Goal: Task Accomplishment & Management: Manage account settings

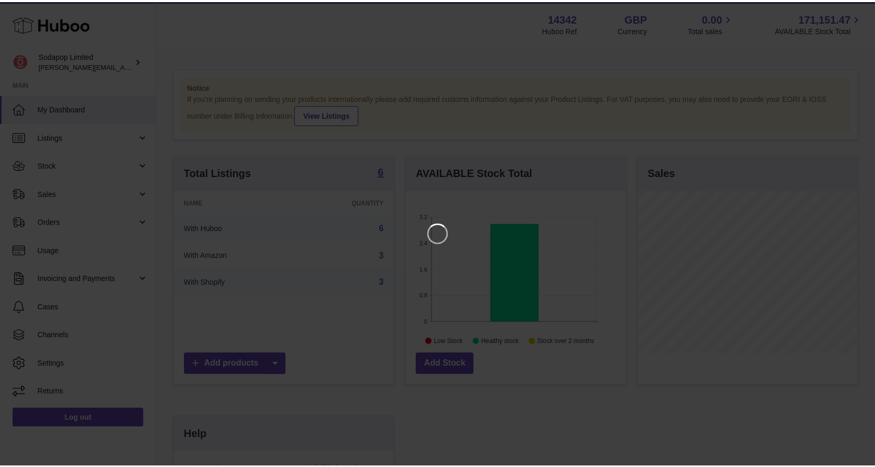
scroll to position [164, 223]
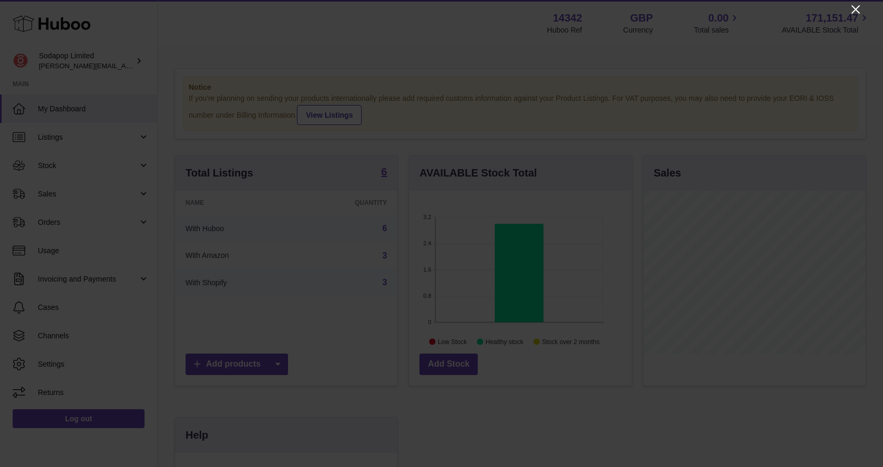
click at [855, 9] on icon "Close" at bounding box center [855, 9] width 8 height 8
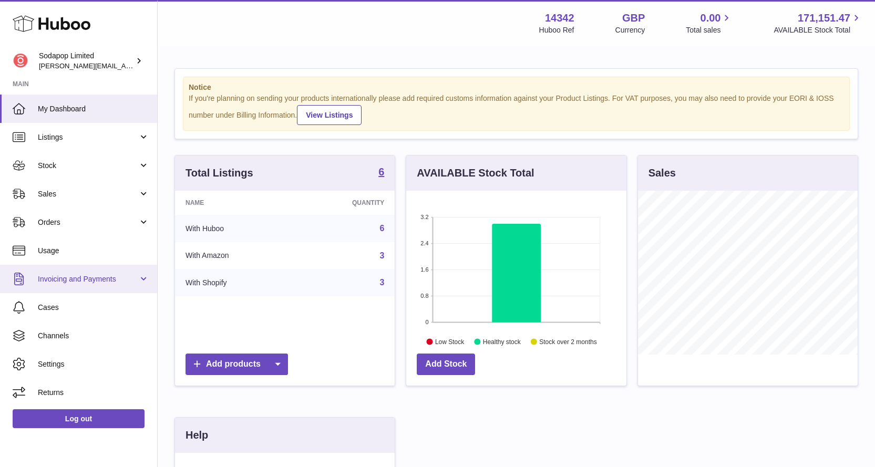
click at [76, 281] on span "Invoicing and Payments" at bounding box center [88, 279] width 100 height 10
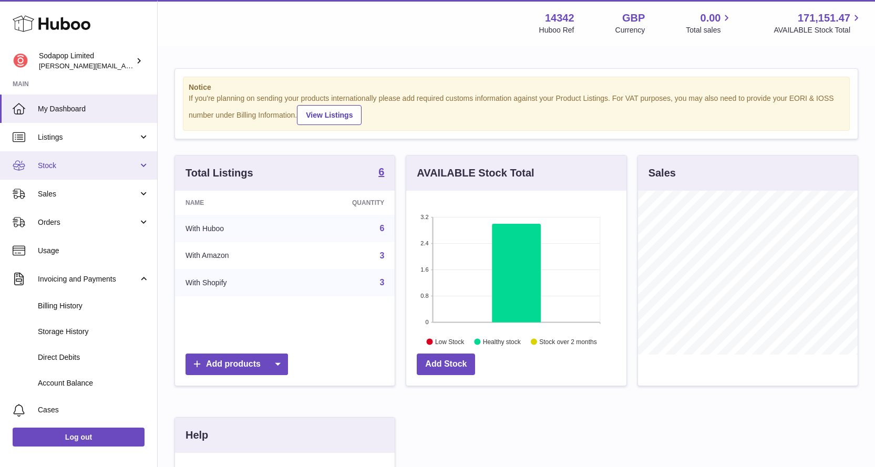
click at [65, 170] on span "Stock" at bounding box center [88, 166] width 100 height 10
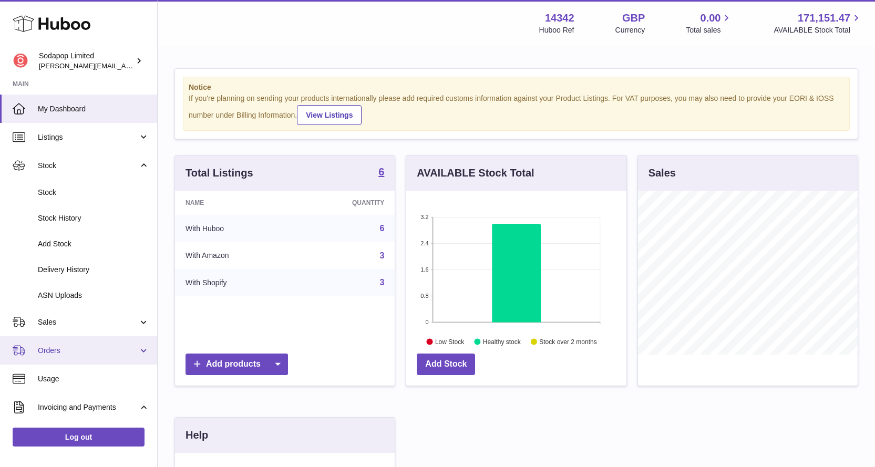
click at [60, 347] on span "Orders" at bounding box center [88, 351] width 100 height 10
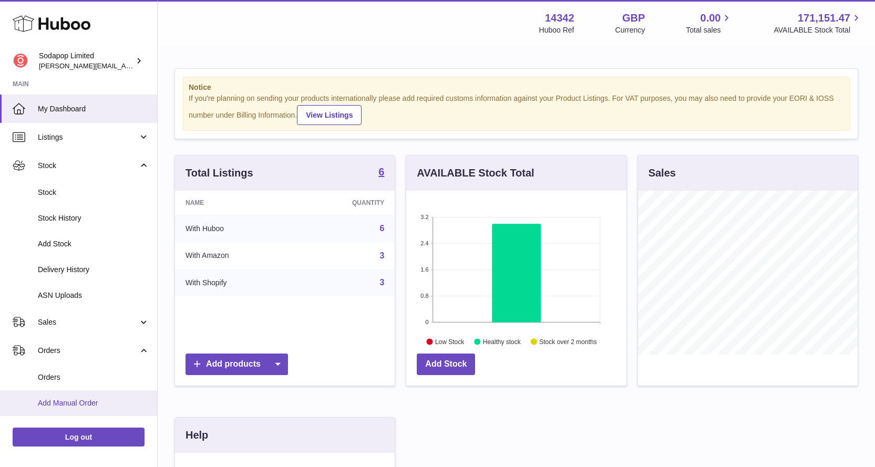
click at [63, 399] on span "Add Manual Order" at bounding box center [93, 403] width 111 height 10
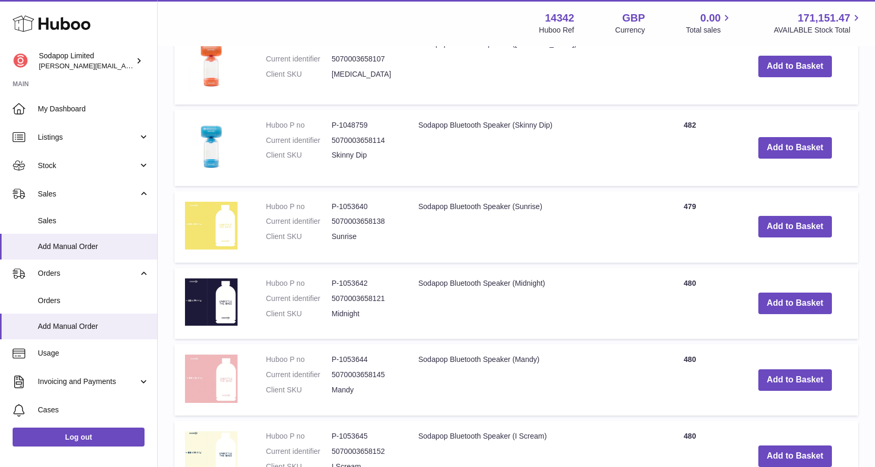
scroll to position [315, 0]
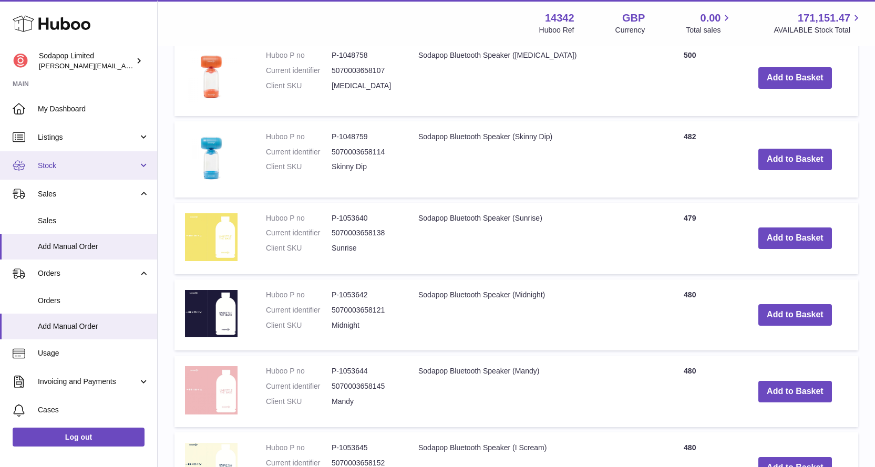
click at [65, 167] on span "Stock" at bounding box center [88, 166] width 100 height 10
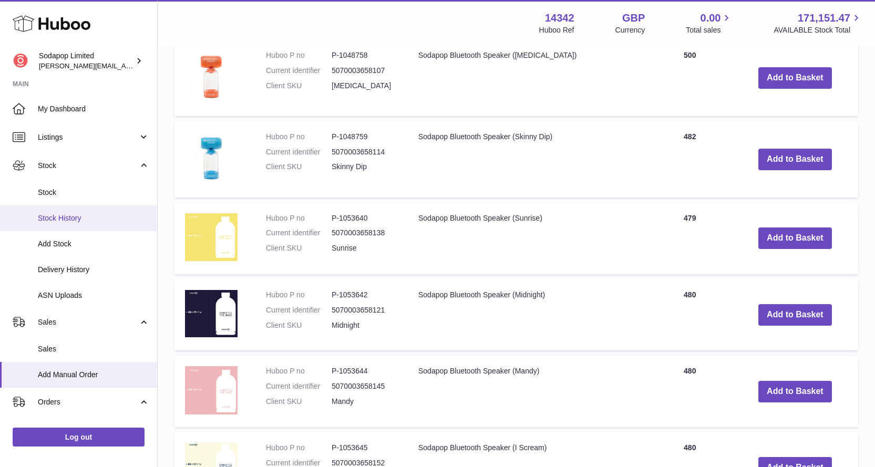
click at [61, 215] on span "Stock History" at bounding box center [93, 218] width 111 height 10
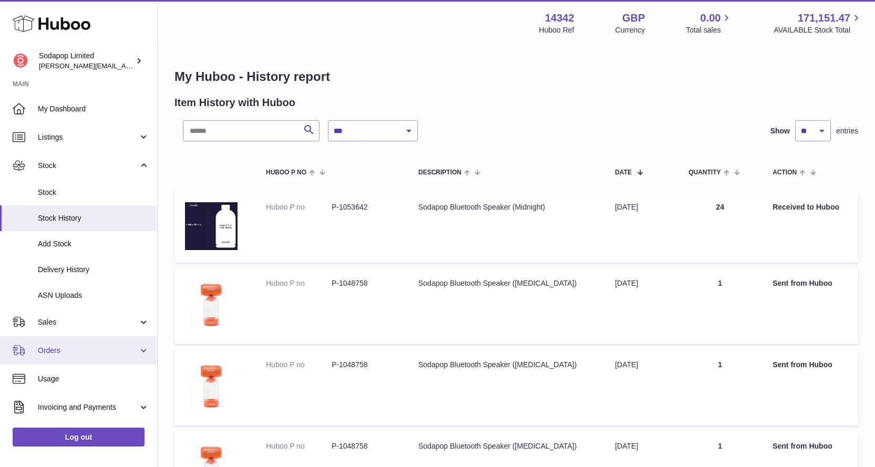
click at [56, 349] on span "Orders" at bounding box center [88, 351] width 100 height 10
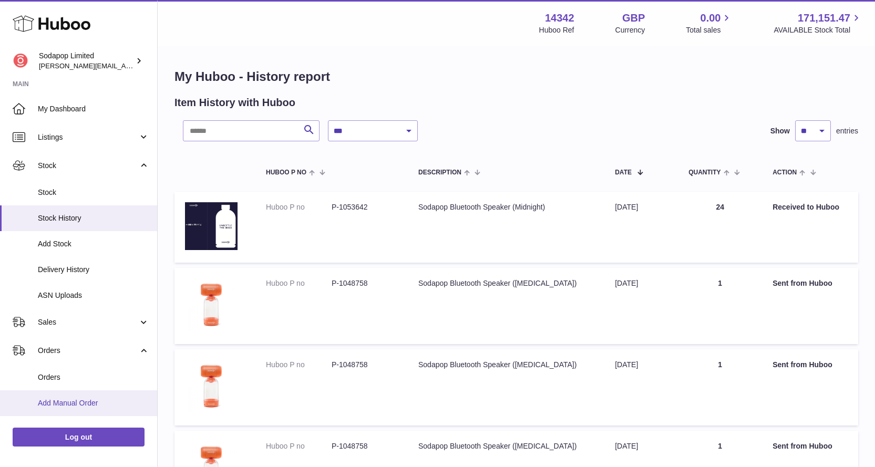
click at [68, 401] on span "Add Manual Order" at bounding box center [93, 403] width 111 height 10
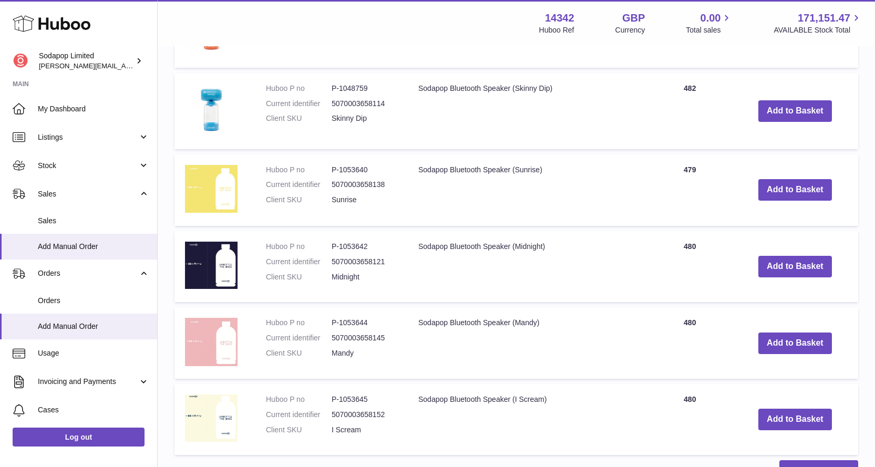
scroll to position [368, 0]
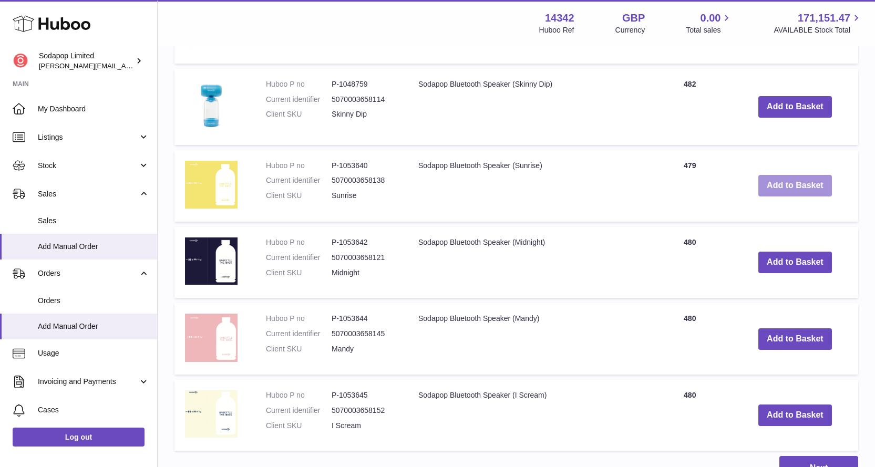
click at [781, 184] on button "Add to Basket" at bounding box center [795, 186] width 74 height 22
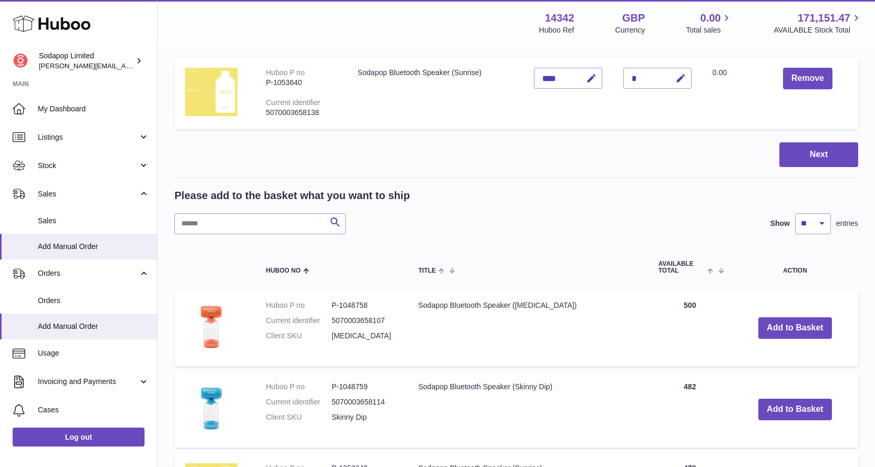
scroll to position [82, 0]
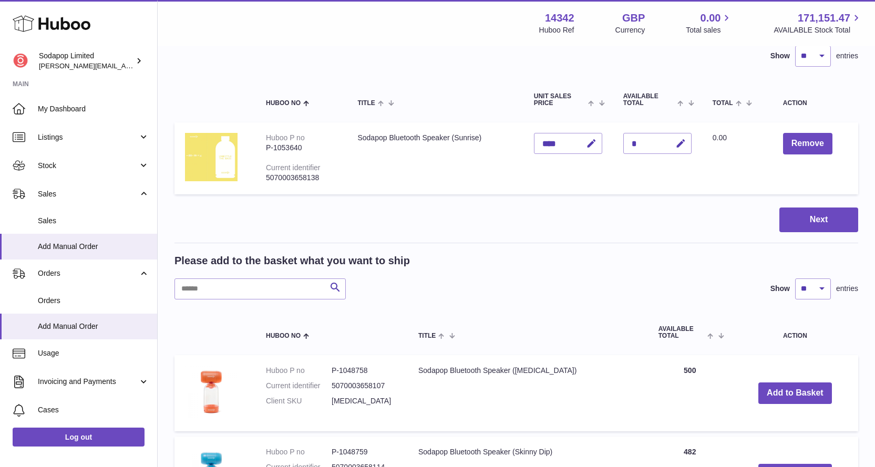
click at [642, 141] on div "*" at bounding box center [657, 143] width 68 height 21
click at [638, 143] on div "*" at bounding box center [657, 143] width 68 height 21
click at [681, 143] on icon "button" at bounding box center [680, 143] width 11 height 11
click at [658, 143] on icon "button" at bounding box center [659, 143] width 9 height 9
click at [648, 148] on div "*" at bounding box center [657, 143] width 68 height 21
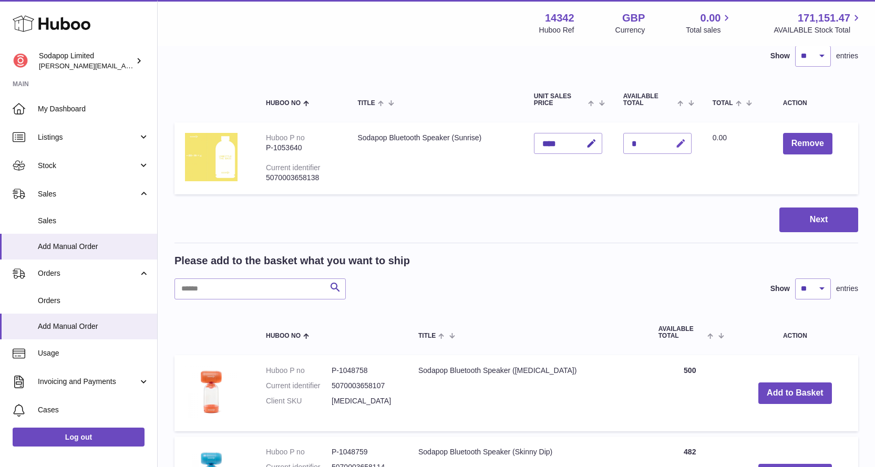
click at [683, 142] on icon "button" at bounding box center [680, 143] width 11 height 11
type input "*"
click at [683, 144] on icon "submit" at bounding box center [680, 143] width 9 height 9
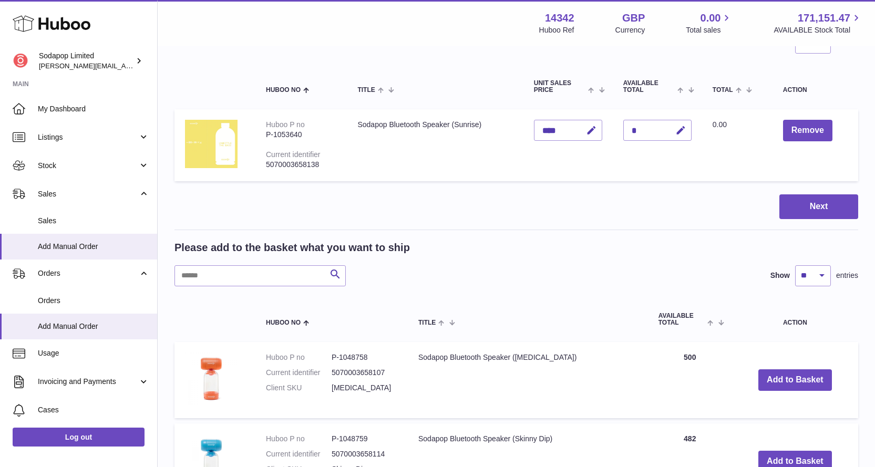
scroll to position [284, 0]
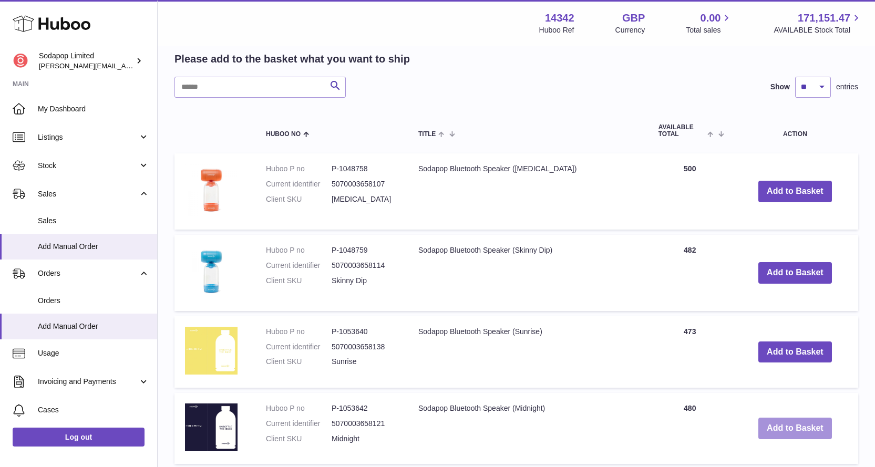
click at [785, 424] on button "Add to Basket" at bounding box center [795, 429] width 74 height 22
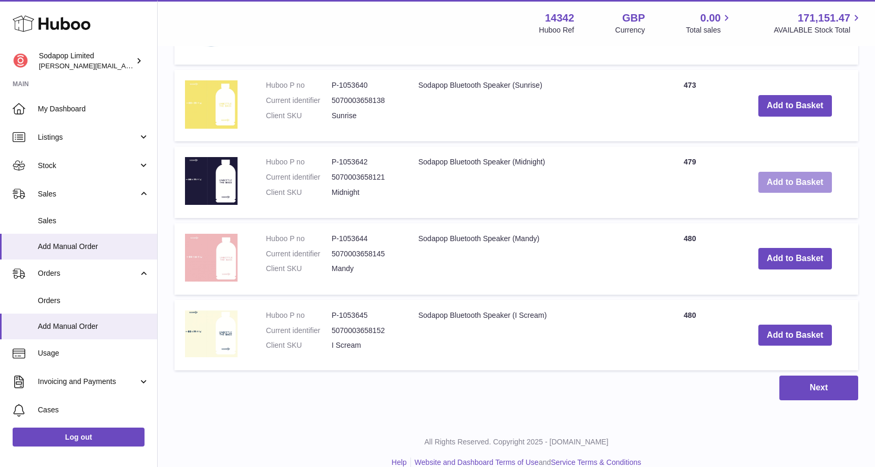
scroll to position [623, 0]
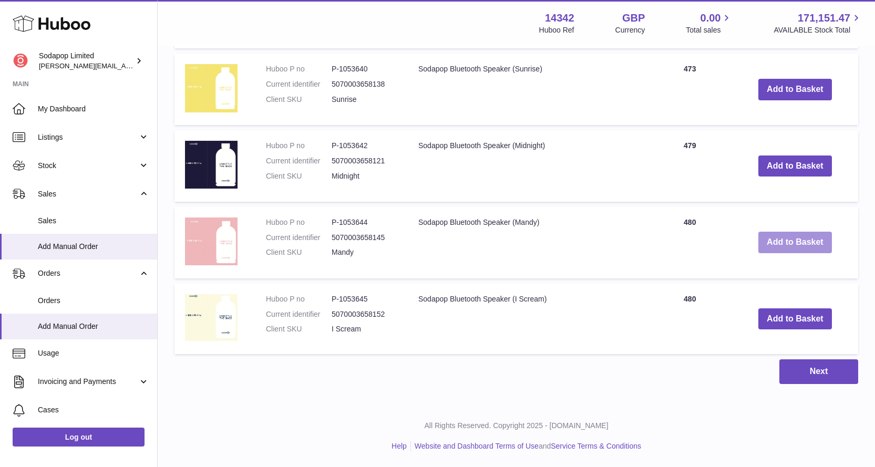
click at [800, 245] on button "Add to Basket" at bounding box center [795, 243] width 74 height 22
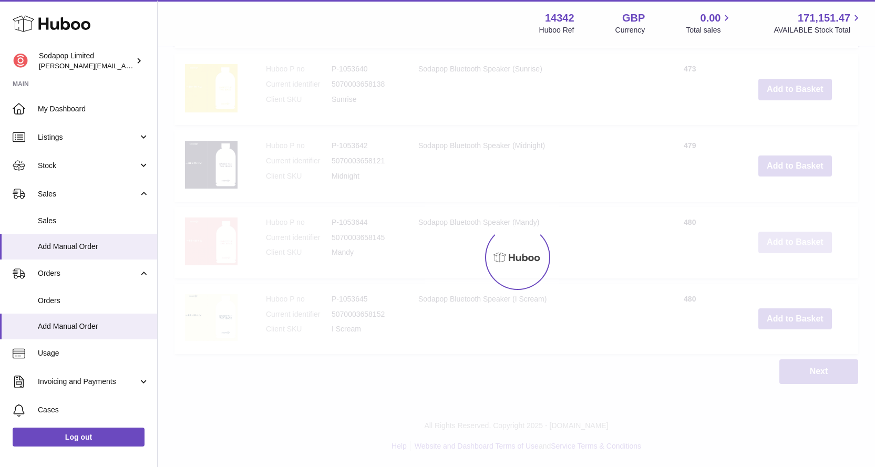
scroll to position [700, 0]
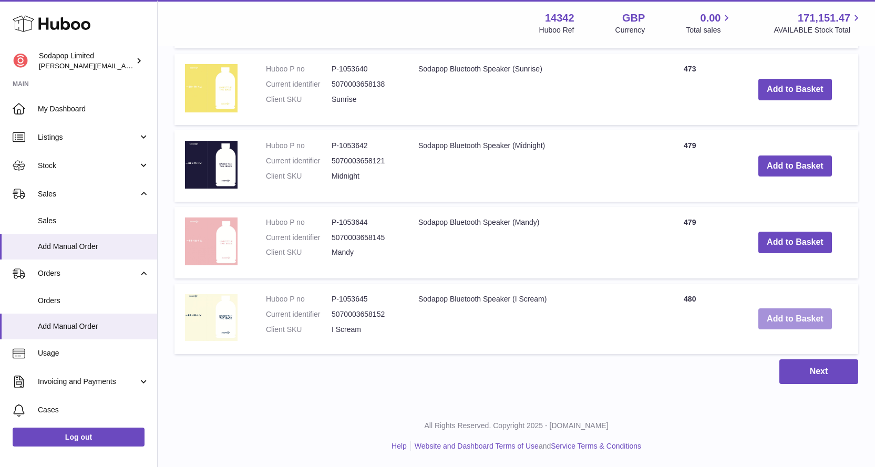
click at [792, 316] on button "Add to Basket" at bounding box center [795, 319] width 74 height 22
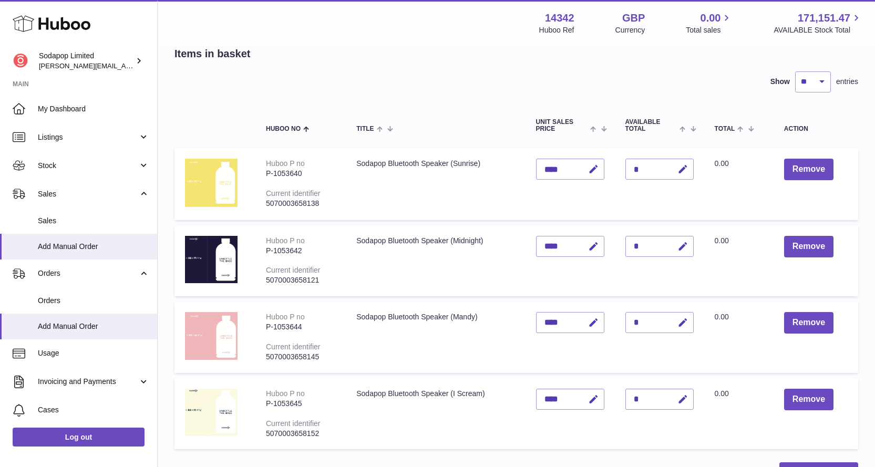
scroll to position [40, 0]
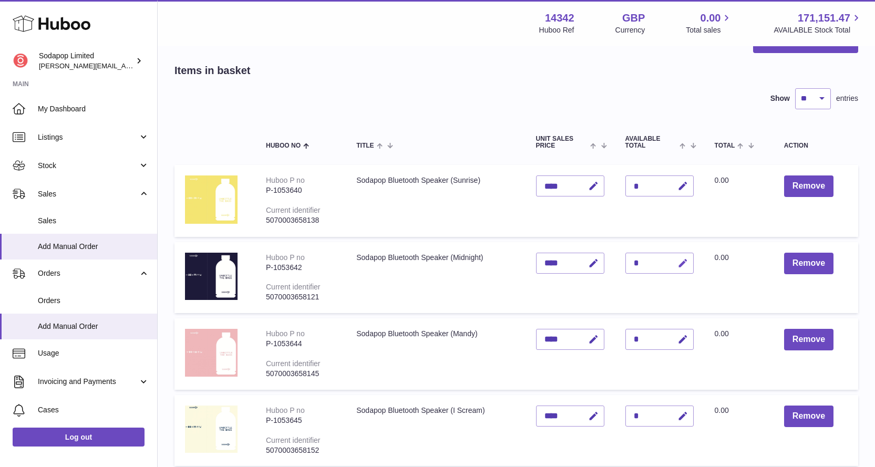
click at [680, 265] on icon "button" at bounding box center [682, 263] width 11 height 11
drag, startPoint x: 645, startPoint y: 262, endPoint x: 512, endPoint y: 259, distance: 132.4
click at [512, 259] on tr "Huboo P no P-1053642 Current identifier 5070003658121 Sodapop Bluetooth Speaker…" at bounding box center [515, 277] width 683 height 71
type input "*"
click at [683, 340] on icon "button" at bounding box center [682, 339] width 11 height 11
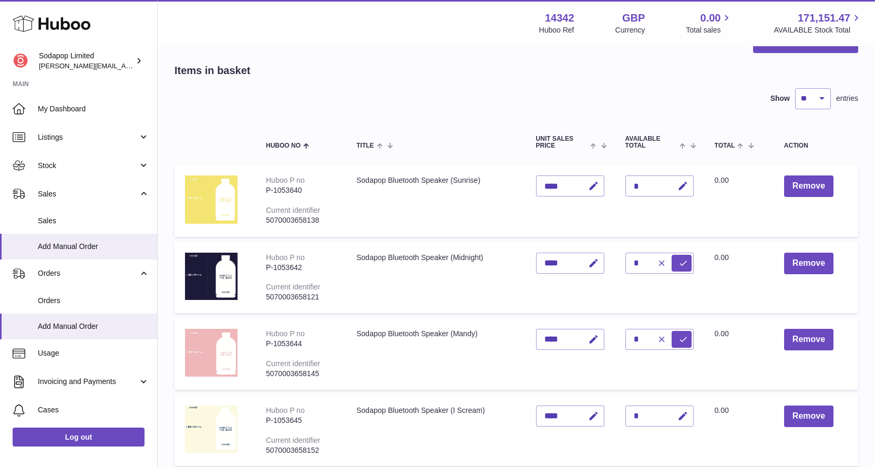
click at [665, 340] on icon "button" at bounding box center [661, 339] width 9 height 9
click at [644, 337] on div "*" at bounding box center [659, 339] width 68 height 21
click at [638, 337] on div "*" at bounding box center [659, 339] width 68 height 21
click at [680, 340] on icon "button" at bounding box center [682, 339] width 11 height 11
click at [665, 339] on icon "button" at bounding box center [661, 339] width 9 height 9
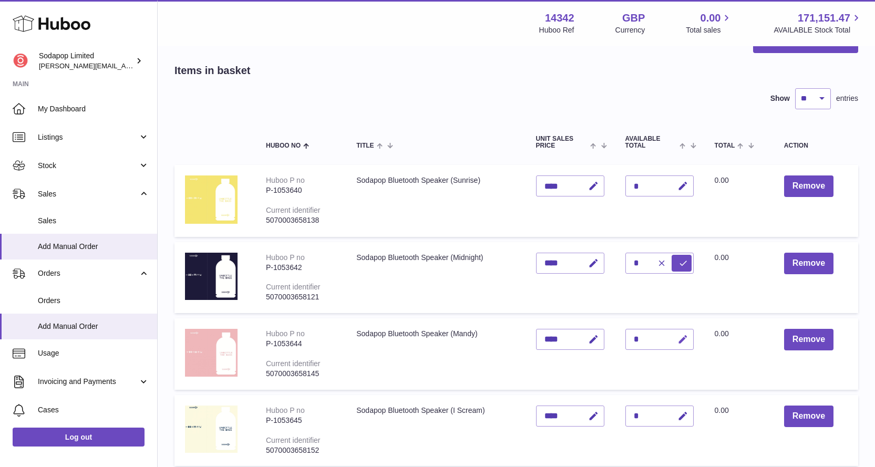
click at [680, 339] on icon "button" at bounding box center [682, 339] width 11 height 11
click at [660, 340] on icon "button" at bounding box center [661, 339] width 9 height 9
click at [647, 340] on div "*" at bounding box center [659, 339] width 68 height 21
click at [638, 340] on div "*" at bounding box center [659, 339] width 68 height 21
click at [686, 340] on icon "button" at bounding box center [682, 339] width 11 height 11
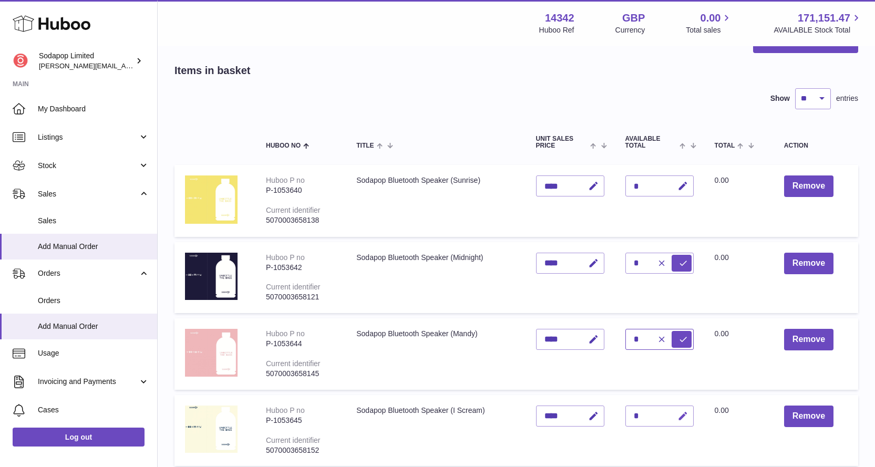
type input "*"
click at [679, 415] on icon "button" at bounding box center [682, 416] width 11 height 11
type input "*"
click at [731, 441] on td "Total 0.00" at bounding box center [738, 430] width 69 height 71
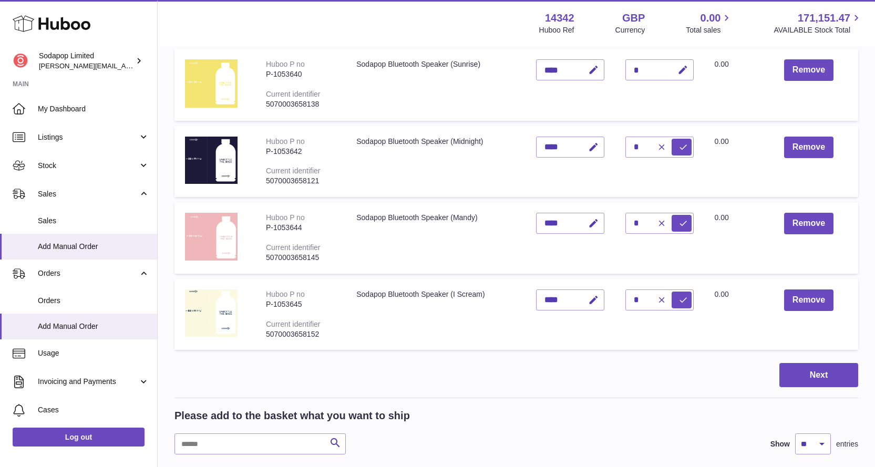
scroll to position [198, 0]
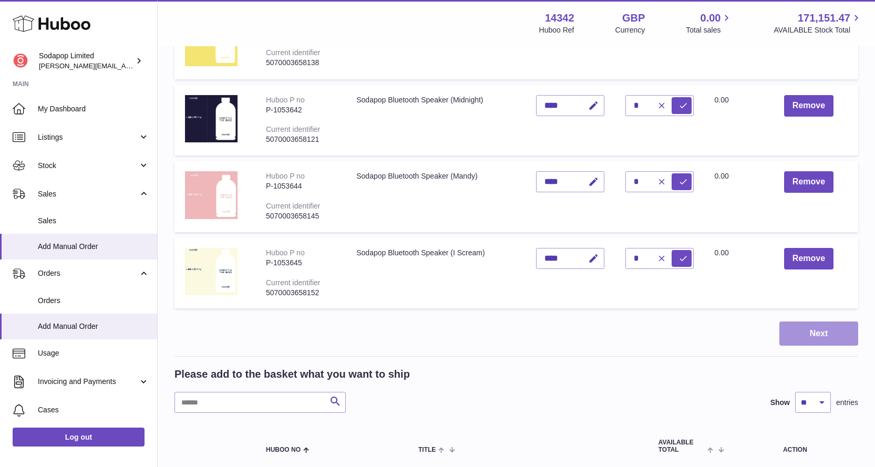
click at [805, 329] on button "Next" at bounding box center [818, 334] width 79 height 25
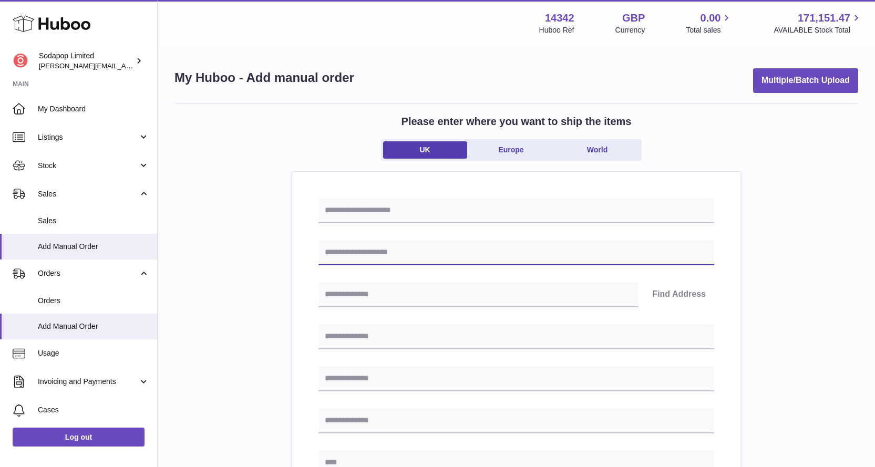
click at [446, 255] on input "text" at bounding box center [516, 252] width 396 height 25
paste input "**********"
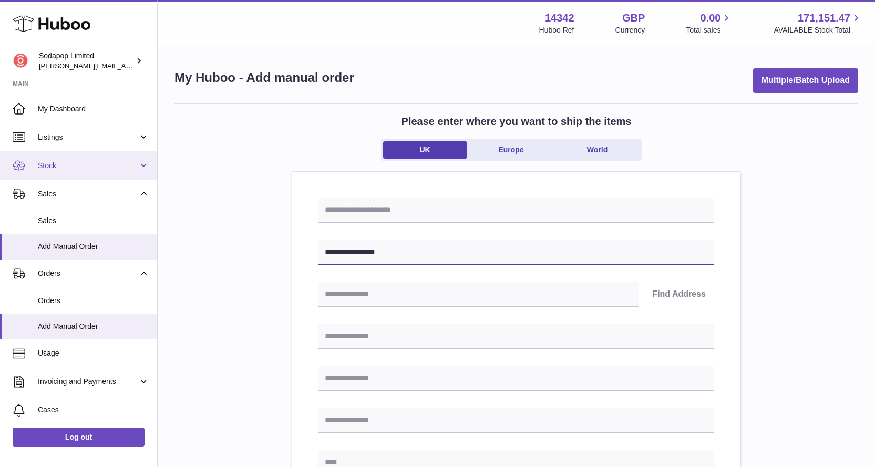
type input "**********"
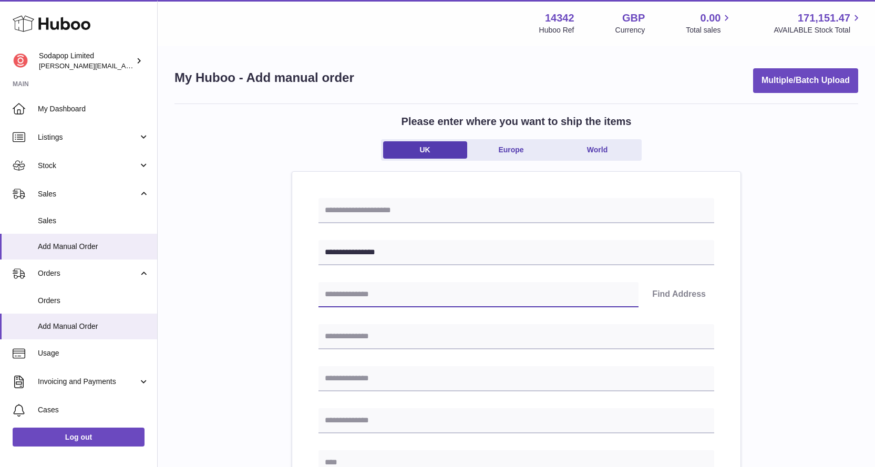
click at [413, 297] on input "text" at bounding box center [478, 294] width 320 height 25
paste input "********"
type input "********"
click at [664, 295] on button "Find Address" at bounding box center [679, 294] width 70 height 25
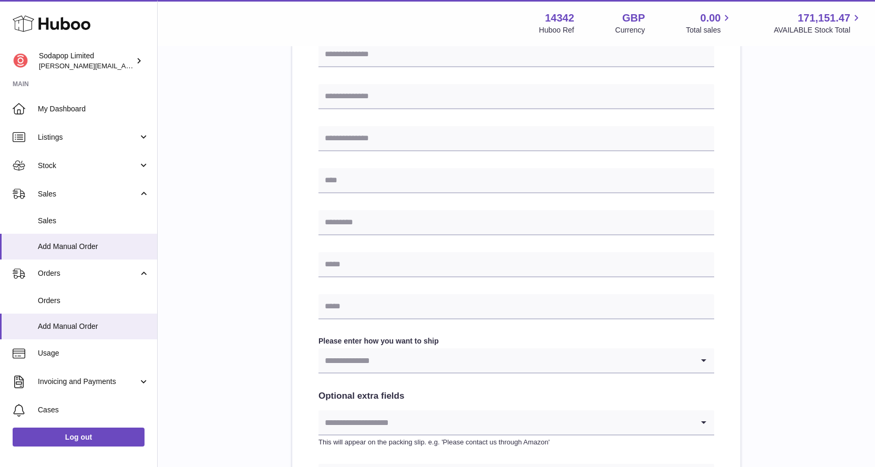
scroll to position [158, 0]
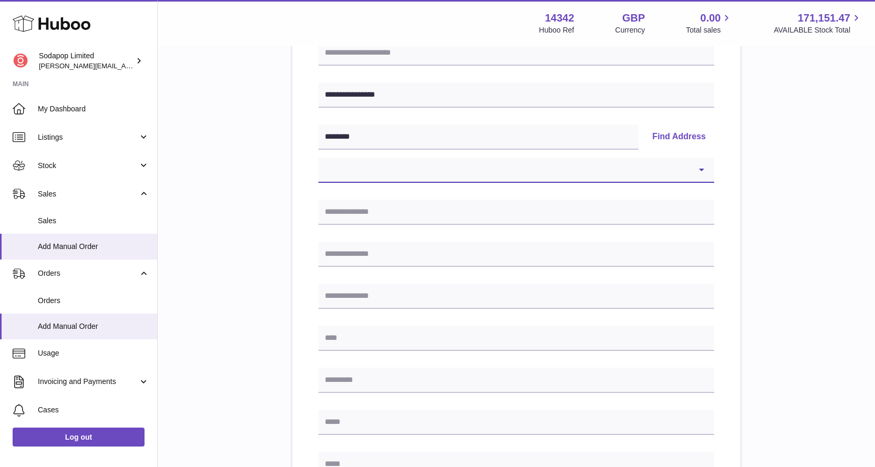
click at [698, 172] on select "**********" at bounding box center [516, 170] width 396 height 25
select select "**"
click at [318, 158] on select "**********" at bounding box center [516, 170] width 396 height 25
type input "**********"
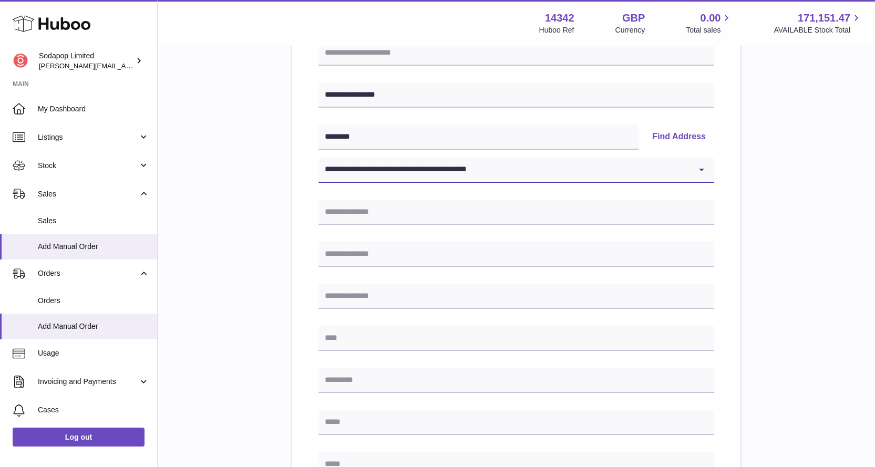
type input "*******"
type input "********"
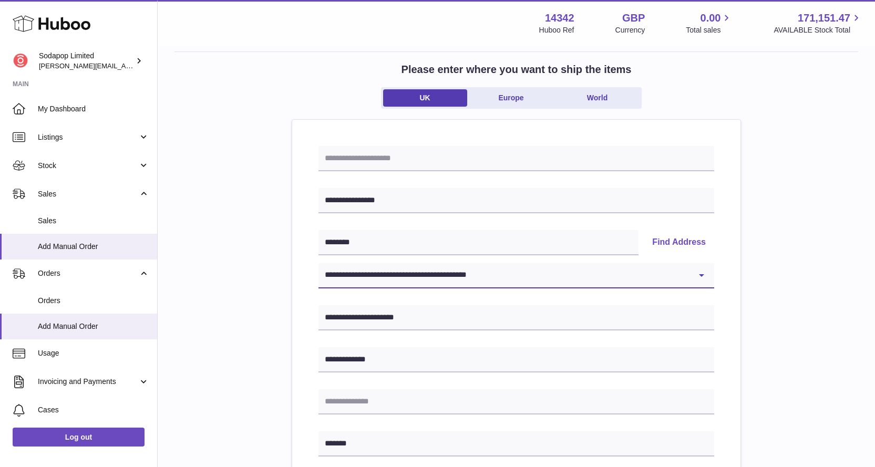
scroll to position [0, 0]
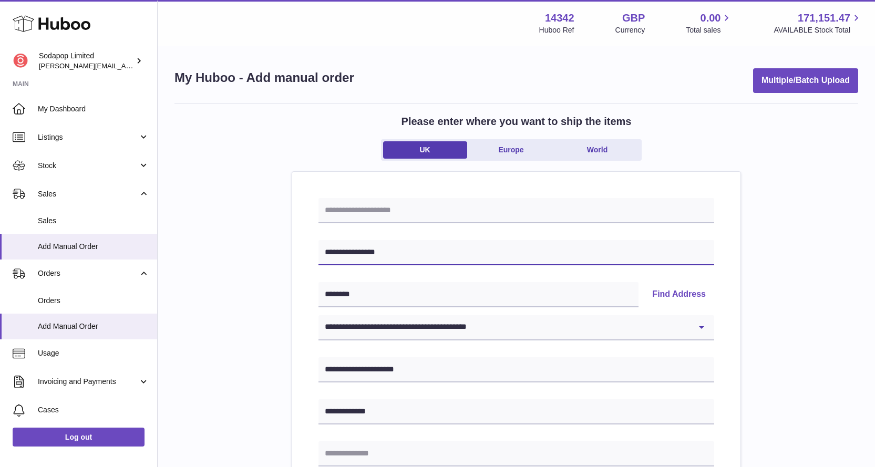
click at [392, 258] on input "**********" at bounding box center [516, 252] width 396 height 25
click at [324, 252] on input "**********" at bounding box center [516, 252] width 396 height 25
type input "**********"
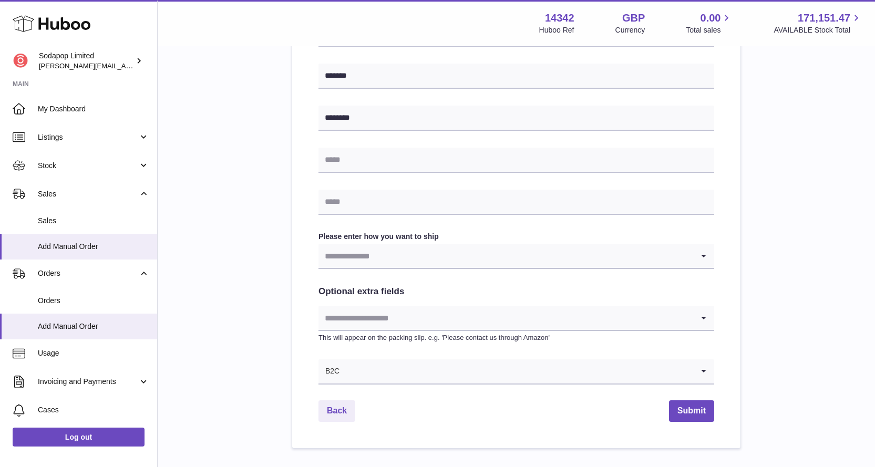
scroll to position [420, 0]
click at [494, 255] on input "Search for option" at bounding box center [505, 255] width 375 height 24
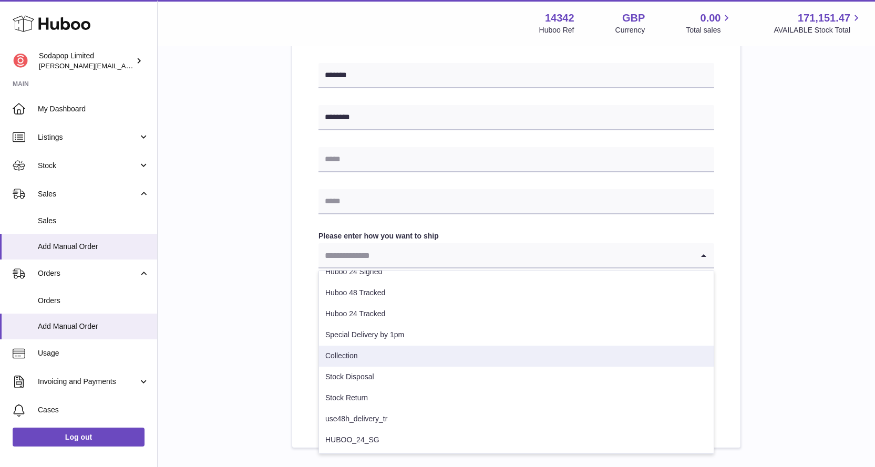
scroll to position [22, 0]
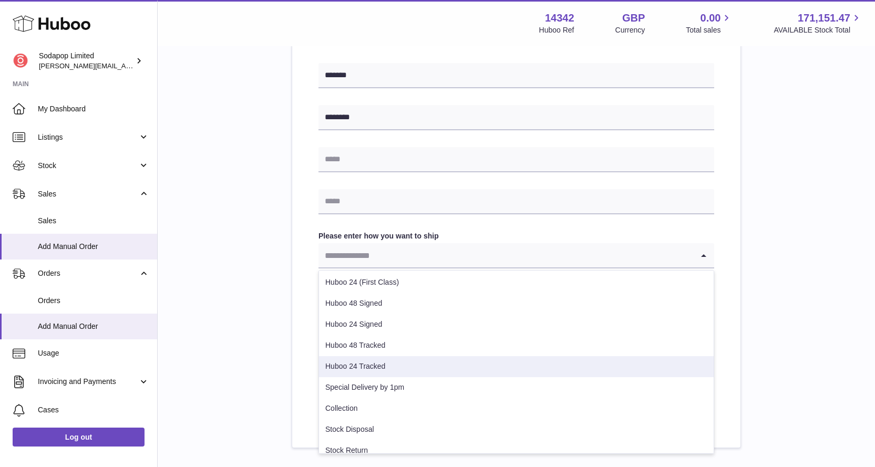
click at [399, 373] on li "Huboo 24 Tracked" at bounding box center [516, 366] width 395 height 21
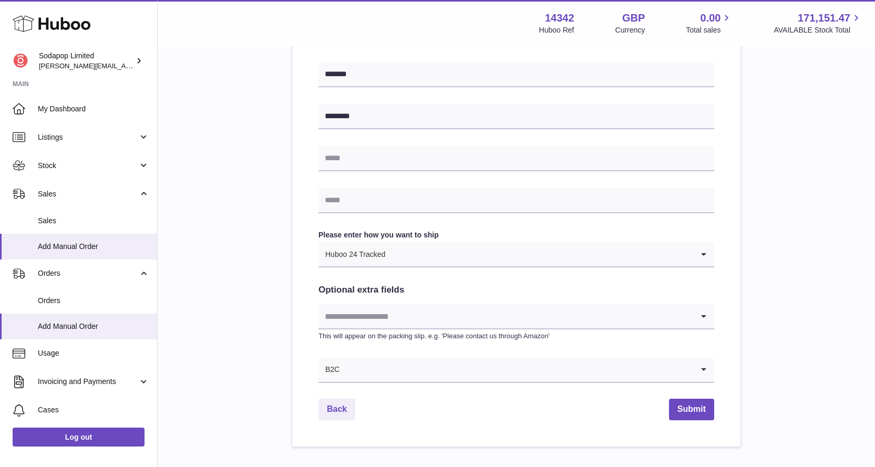
scroll to position [484, 0]
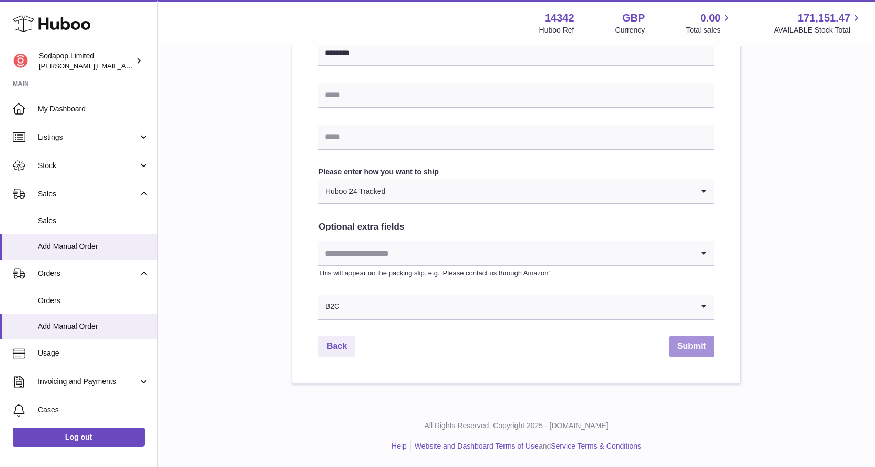
click at [701, 343] on button "Submit" at bounding box center [691, 347] width 45 height 22
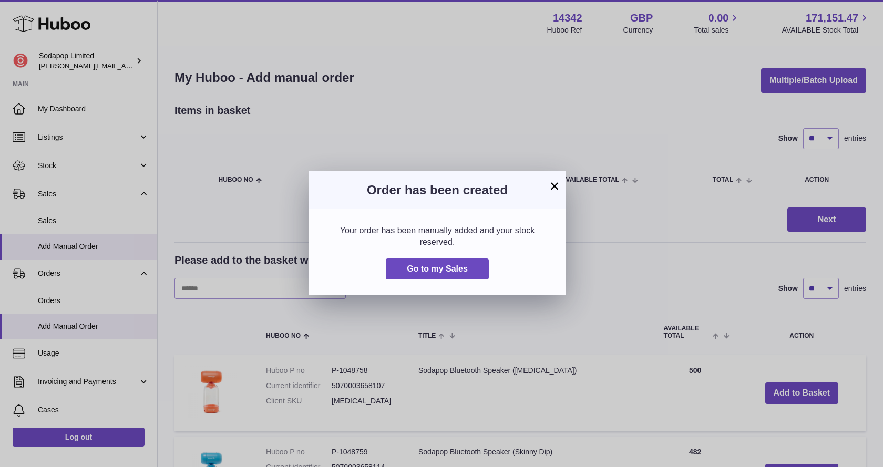
click at [556, 184] on button "×" at bounding box center [554, 186] width 13 height 13
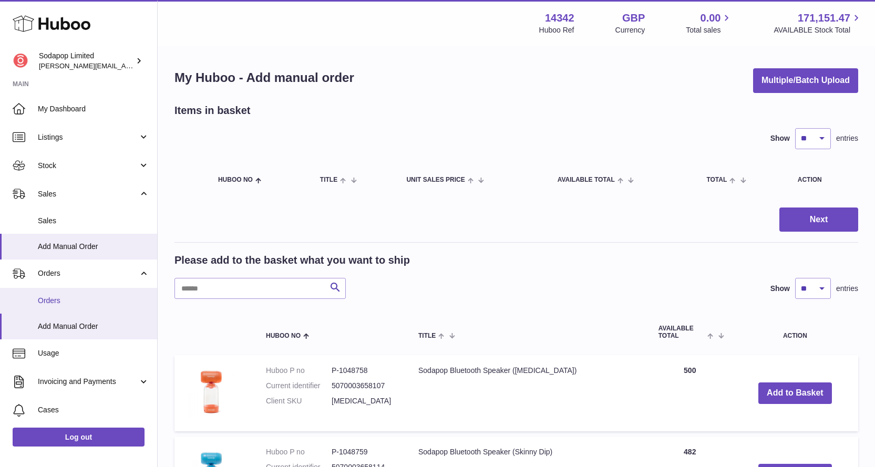
drag, startPoint x: 60, startPoint y: 303, endPoint x: 75, endPoint y: 302, distance: 14.7
click at [60, 303] on span "Orders" at bounding box center [93, 301] width 111 height 10
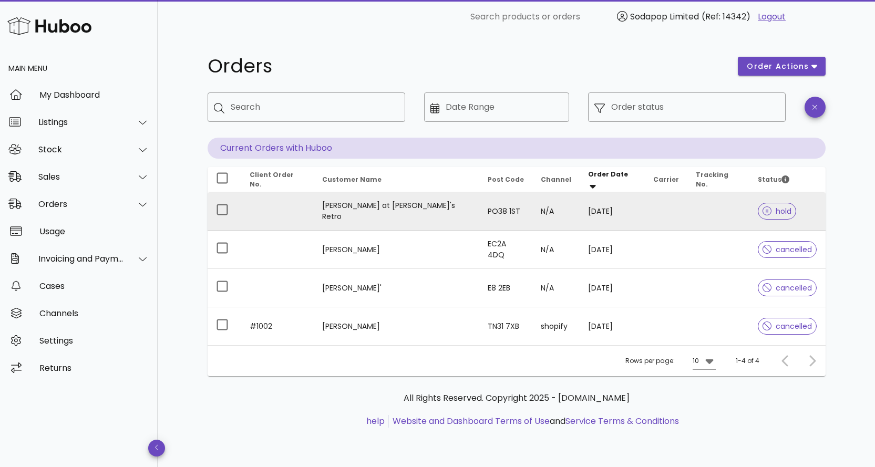
click at [392, 215] on td "[PERSON_NAME] at [PERSON_NAME]'s Retro" at bounding box center [397, 211] width 166 height 38
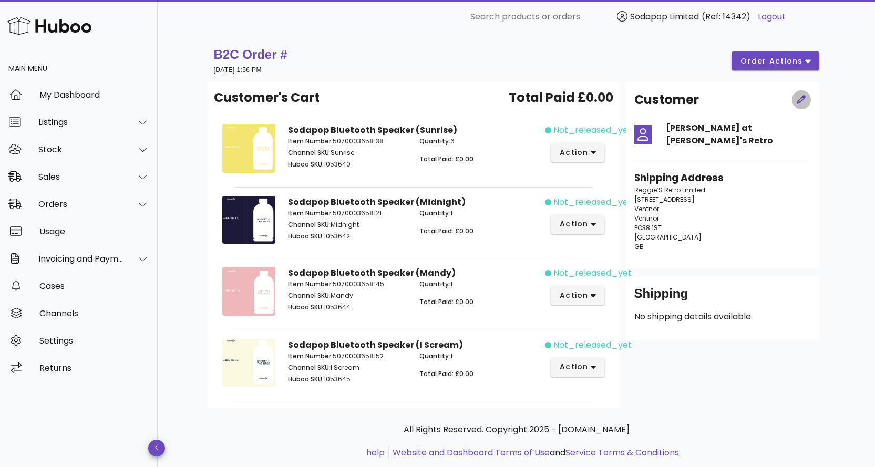
click at [803, 99] on icon "button" at bounding box center [800, 99] width 9 height 9
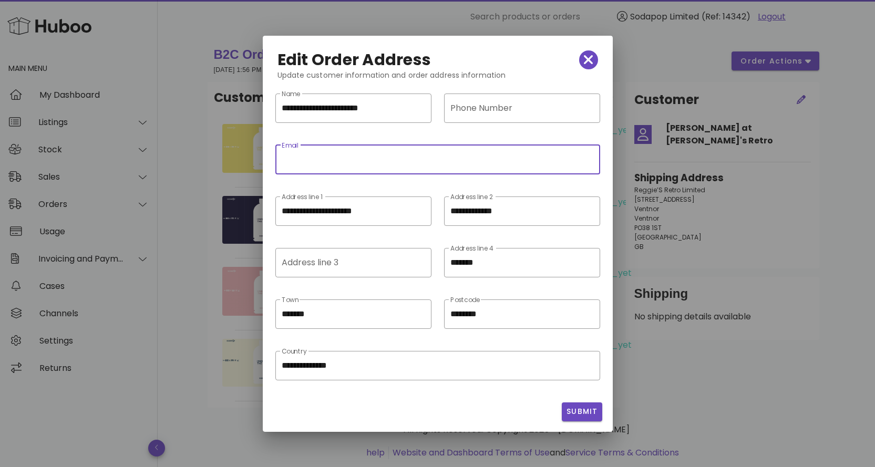
click at [408, 162] on input "Email" at bounding box center [438, 159] width 312 height 17
paste input "**********"
type input "**********"
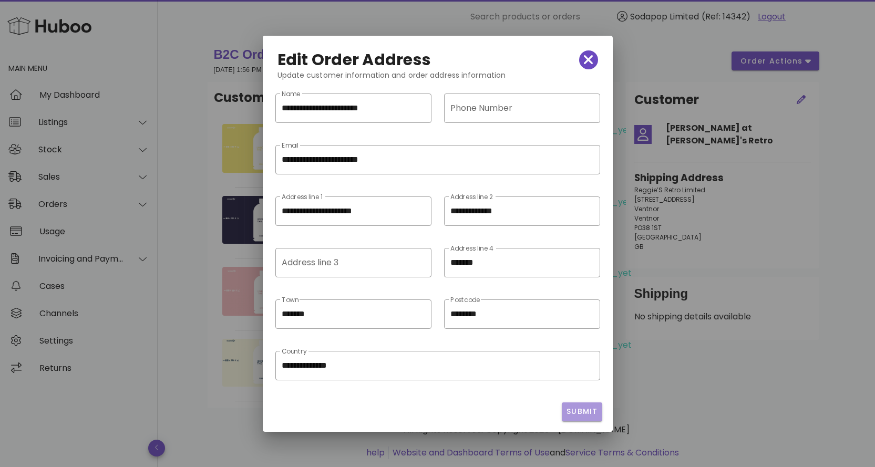
click at [580, 413] on span "Submit" at bounding box center [582, 411] width 32 height 11
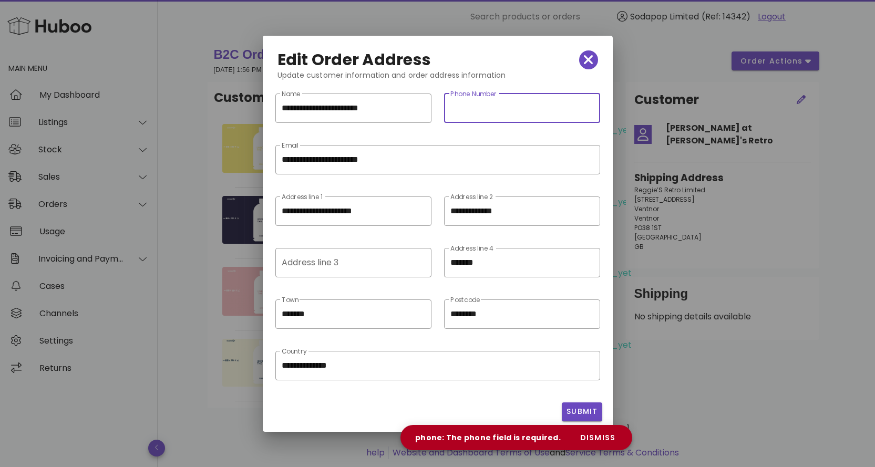
click at [493, 115] on input "Phone Number" at bounding box center [521, 108] width 143 height 17
paste input "**********"
type input "**********"
click at [575, 411] on span "Submit" at bounding box center [582, 411] width 32 height 11
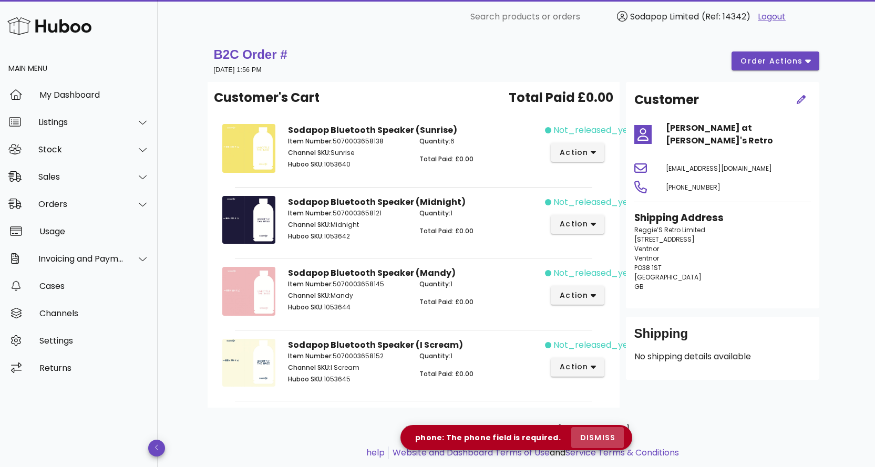
click at [599, 437] on span "dismiss" at bounding box center [597, 437] width 36 height 11
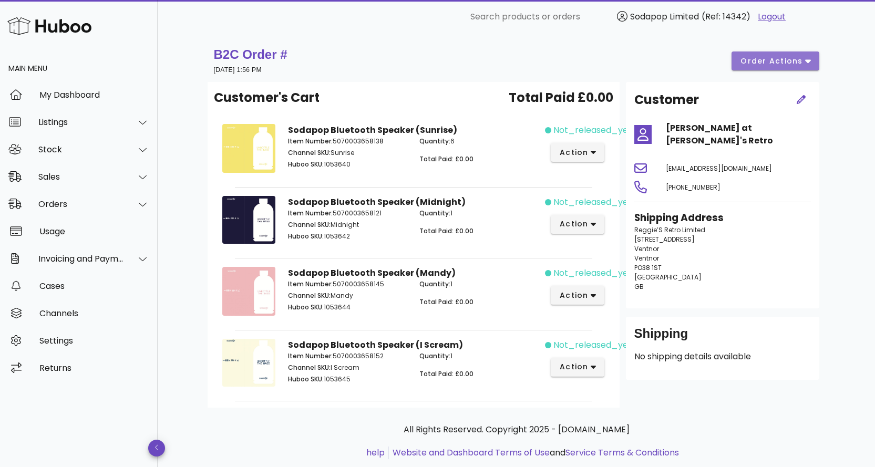
click at [802, 60] on span "order actions" at bounding box center [771, 61] width 63 height 11
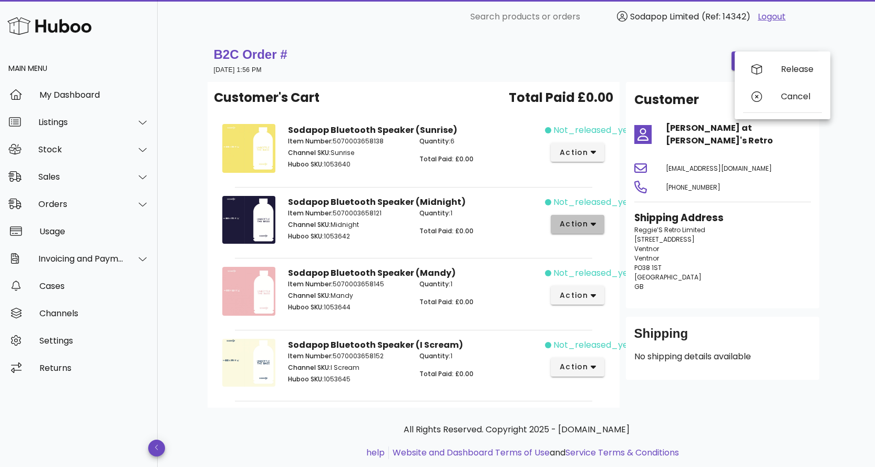
click at [589, 225] on span "action" at bounding box center [577, 224] width 37 height 11
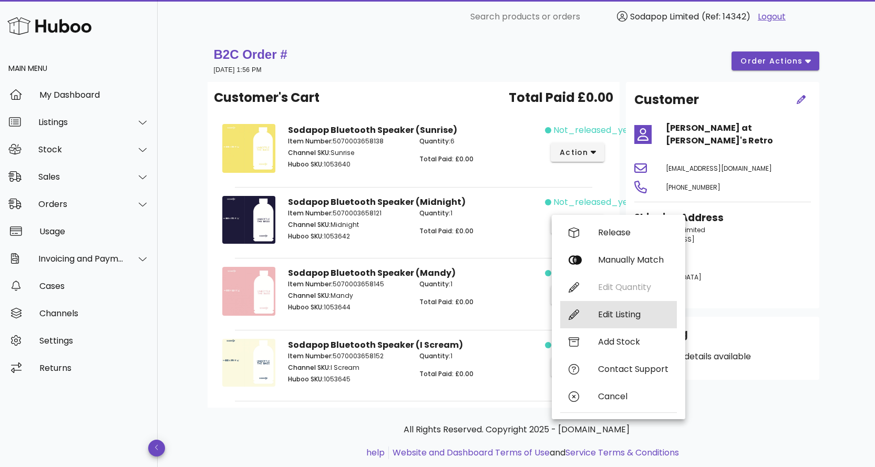
click at [605, 313] on div "Edit Listing" at bounding box center [633, 314] width 70 height 10
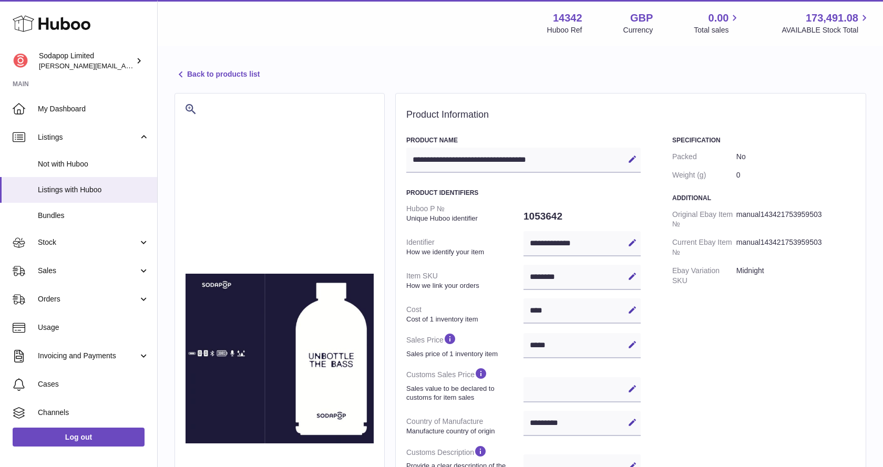
select select "**"
select select "****"
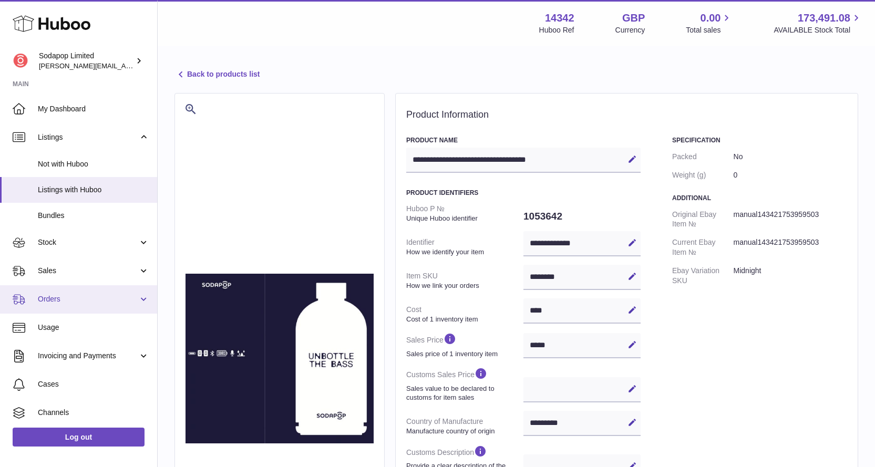
click at [58, 297] on span "Orders" at bounding box center [88, 299] width 100 height 10
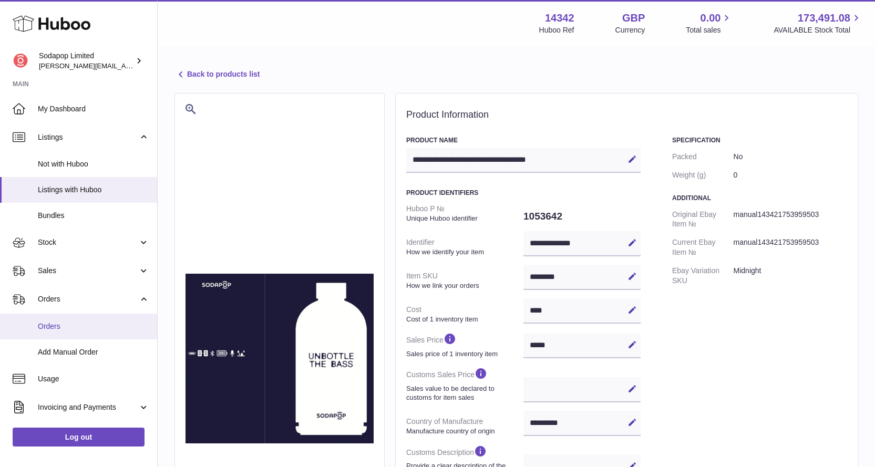
click at [53, 328] on span "Orders" at bounding box center [93, 327] width 111 height 10
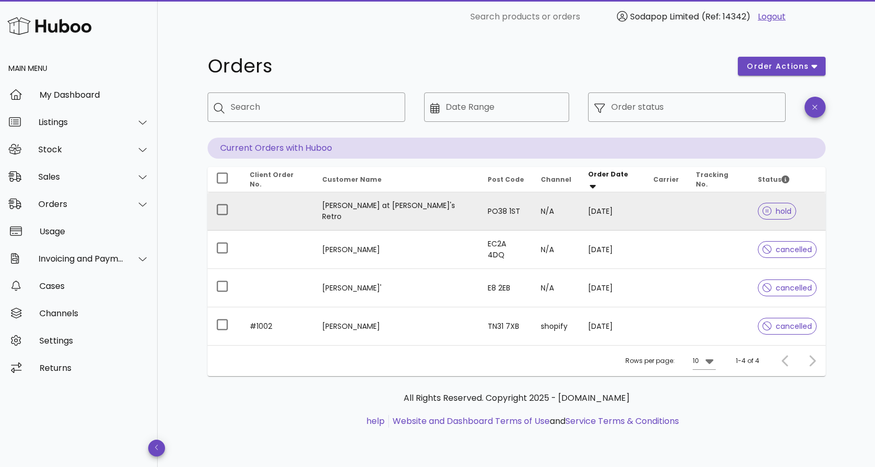
click at [378, 207] on td "[PERSON_NAME] at [PERSON_NAME]'s Retro" at bounding box center [397, 211] width 166 height 38
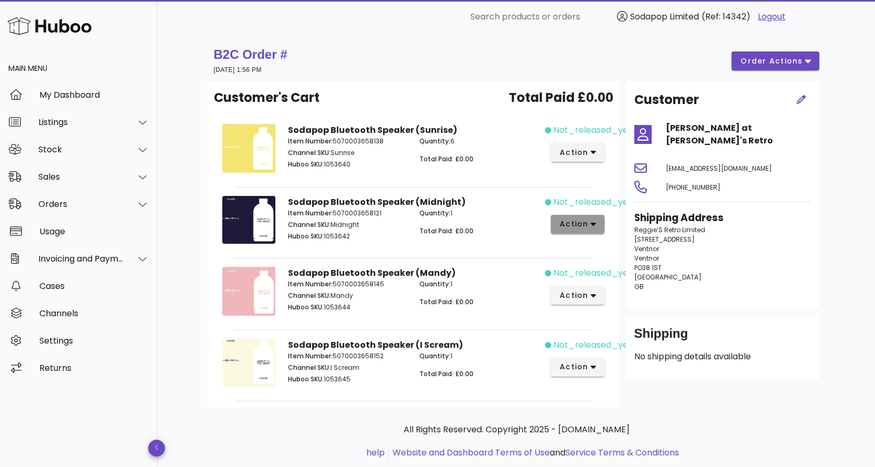
click at [596, 226] on button "action" at bounding box center [578, 224] width 54 height 19
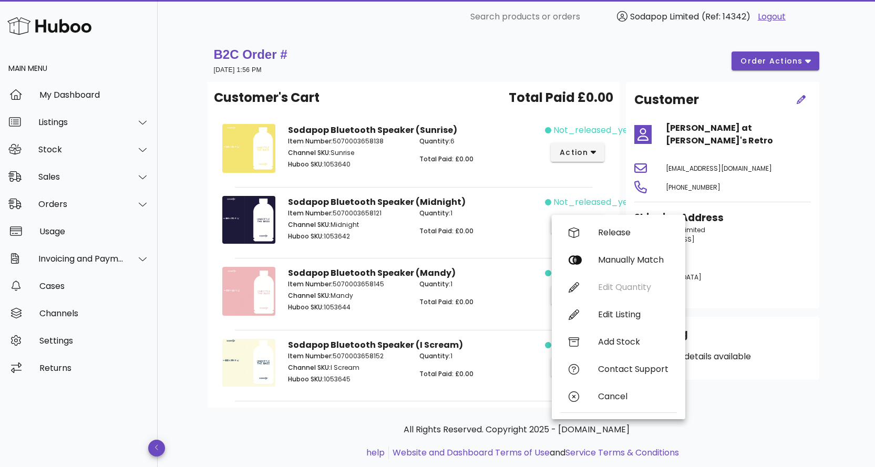
click at [501, 376] on p "Total Paid: £0.00" at bounding box center [478, 373] width 119 height 9
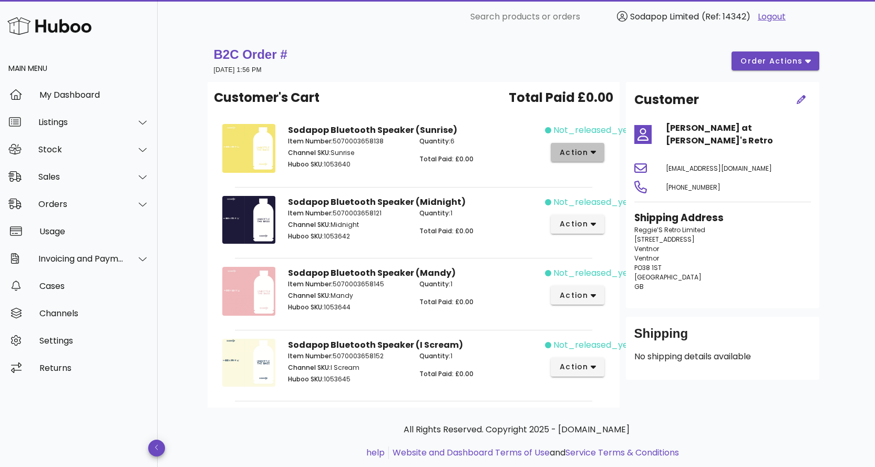
click at [591, 151] on icon "button" at bounding box center [594, 152] width 6 height 9
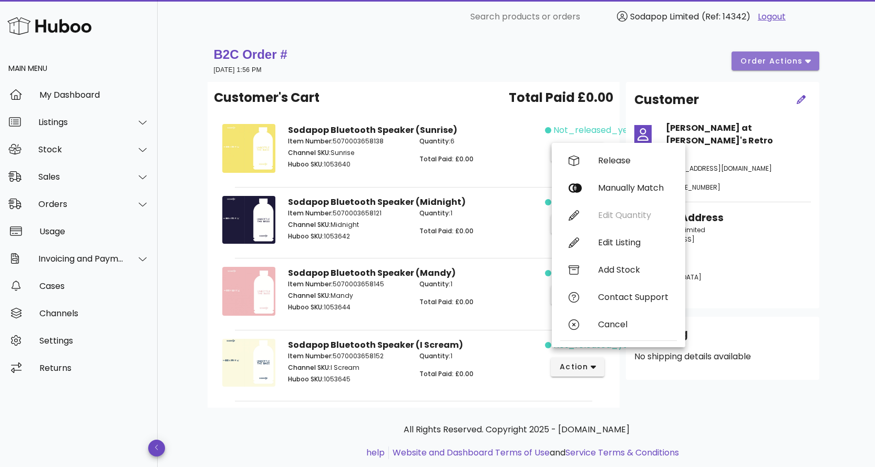
click at [801, 61] on span "order actions" at bounding box center [771, 61] width 63 height 11
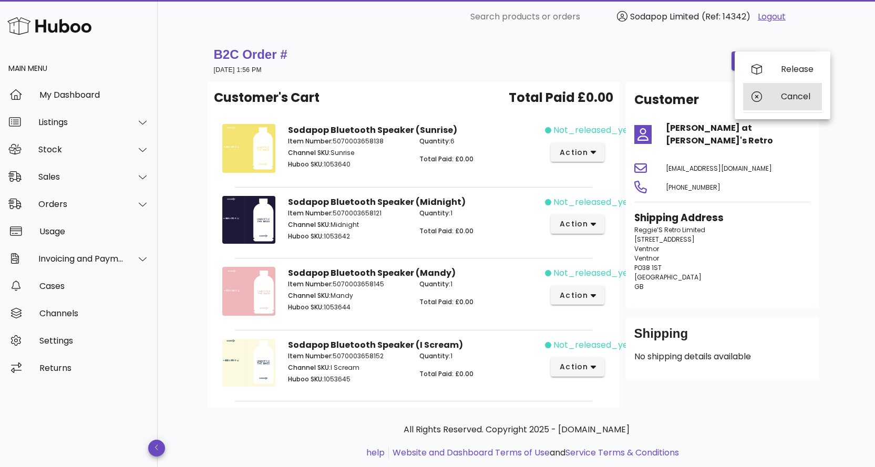
click at [761, 95] on icon at bounding box center [756, 96] width 11 height 11
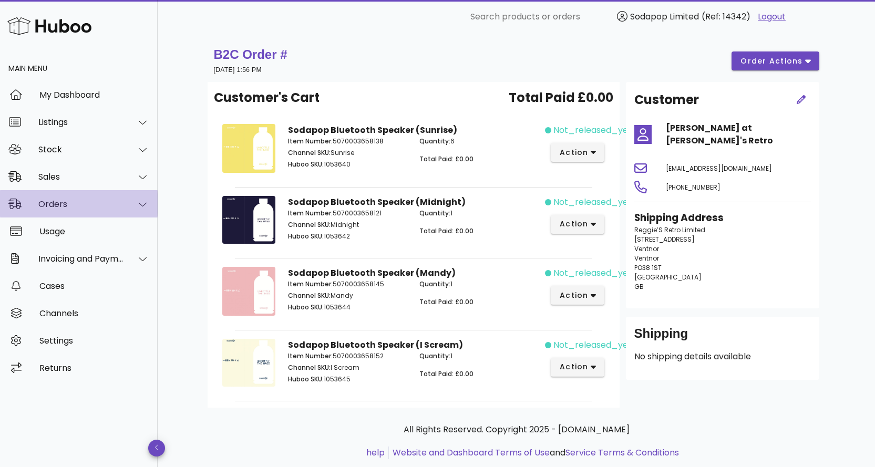
click at [73, 204] on div "Orders" at bounding box center [81, 204] width 86 height 10
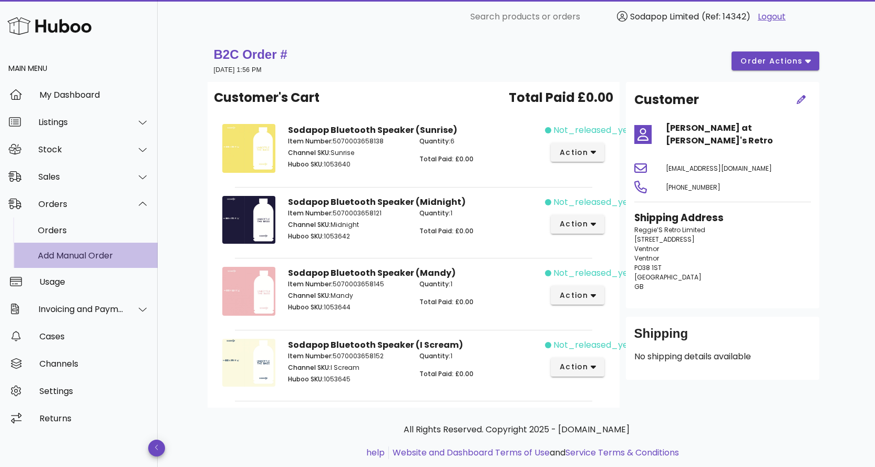
click at [65, 255] on div "Add Manual Order" at bounding box center [93, 256] width 111 height 10
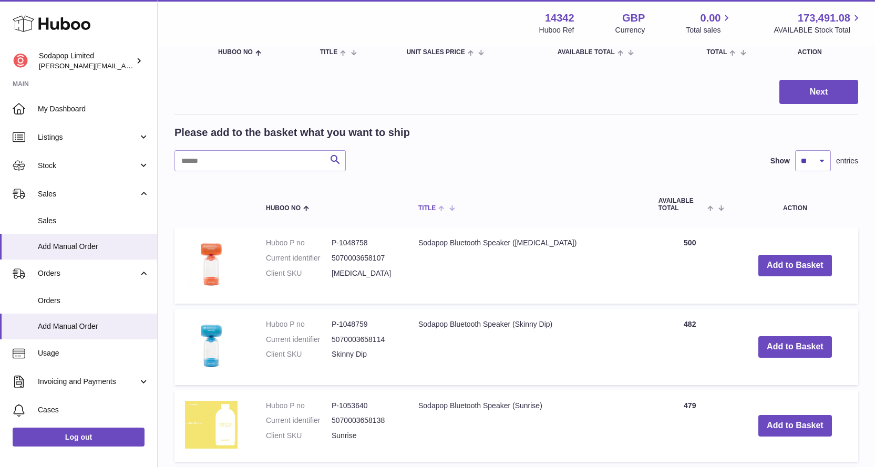
scroll to position [158, 0]
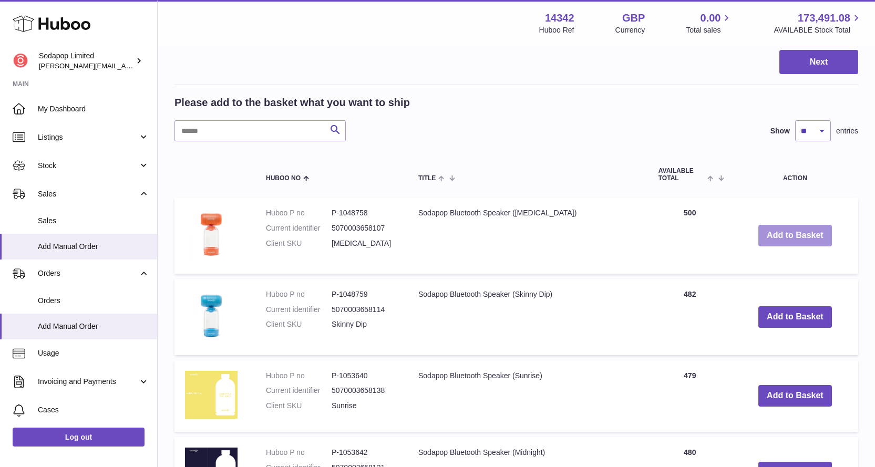
click at [780, 231] on button "Add to Basket" at bounding box center [795, 236] width 74 height 22
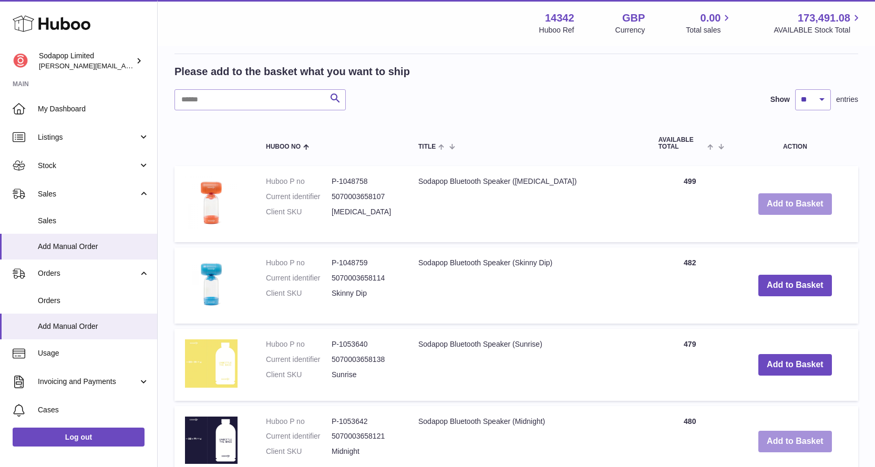
scroll to position [420, 0]
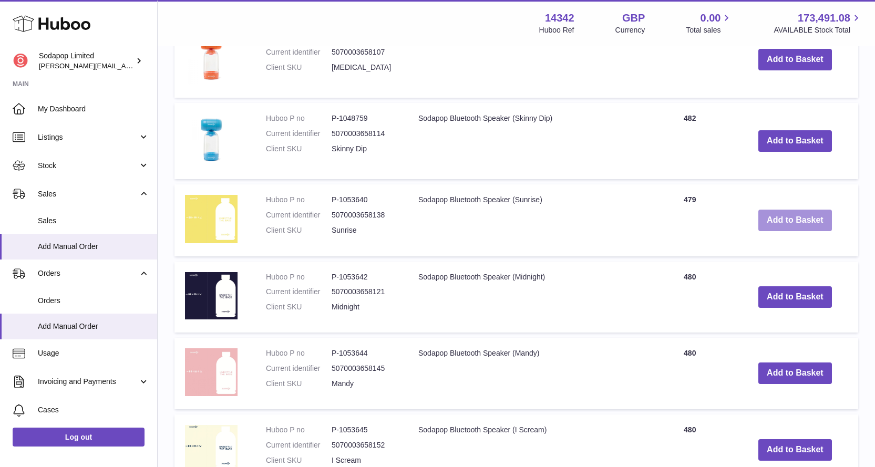
click at [793, 222] on button "Add to Basket" at bounding box center [795, 221] width 74 height 22
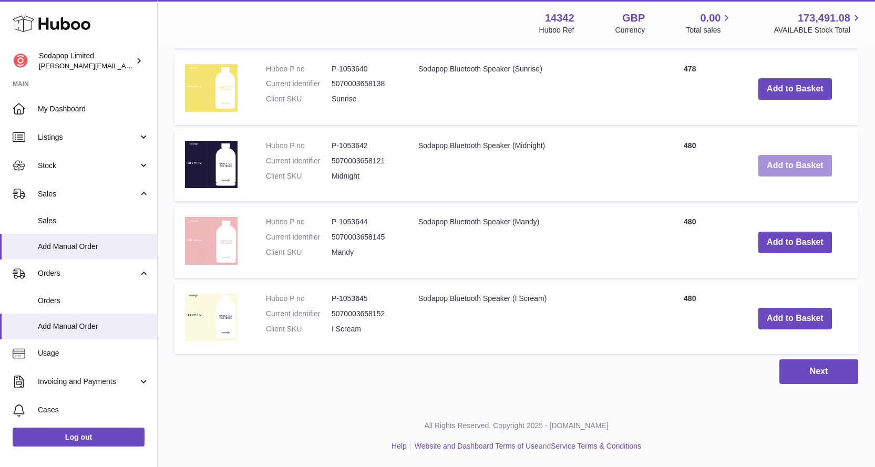
click at [791, 161] on button "Add to Basket" at bounding box center [795, 166] width 74 height 22
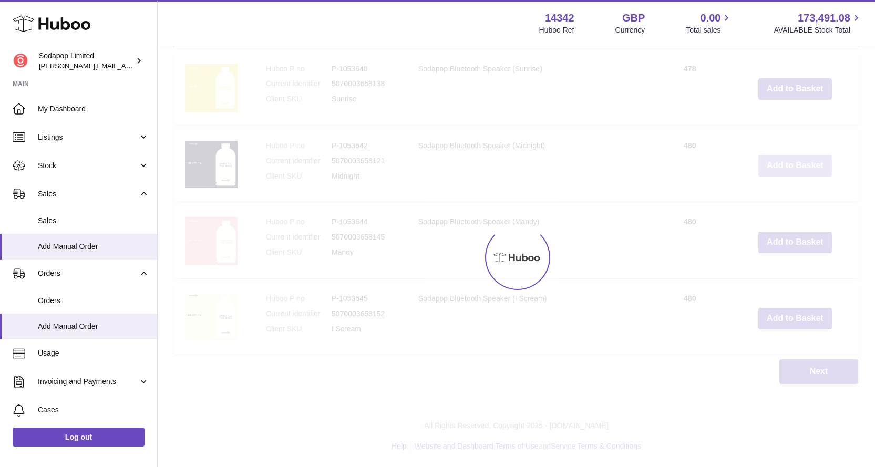
scroll to position [705, 0]
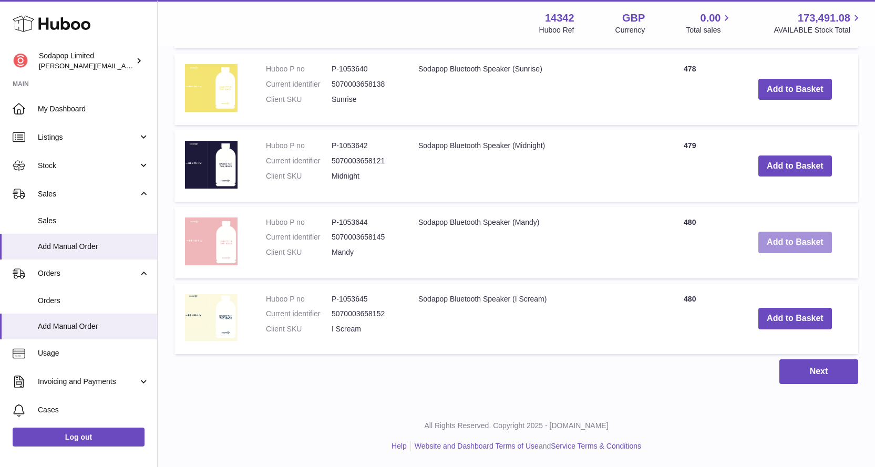
click at [782, 241] on button "Add to Basket" at bounding box center [795, 243] width 74 height 22
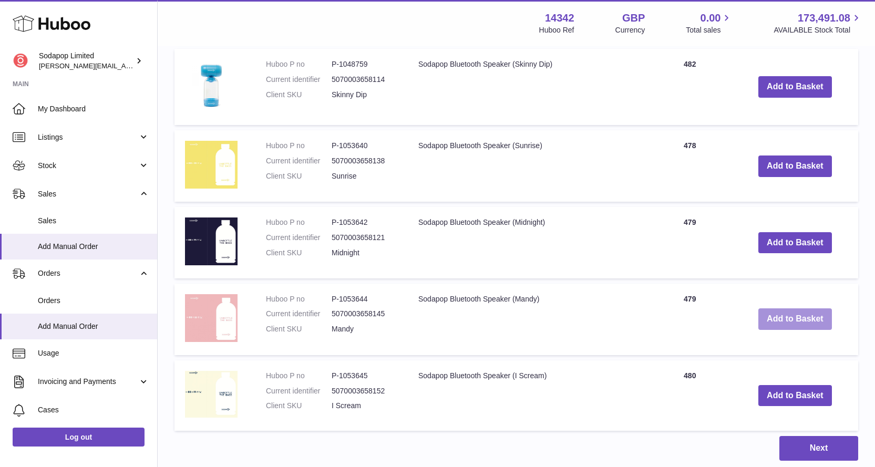
scroll to position [781, 0]
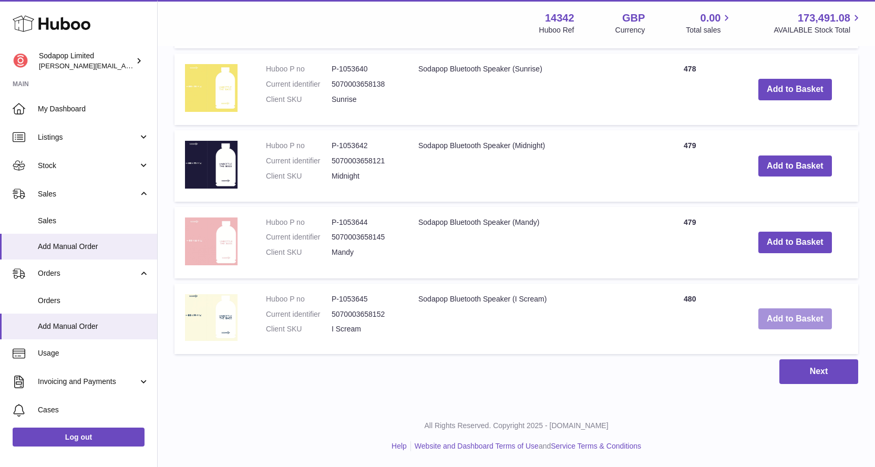
click at [782, 316] on button "Add to Basket" at bounding box center [795, 319] width 74 height 22
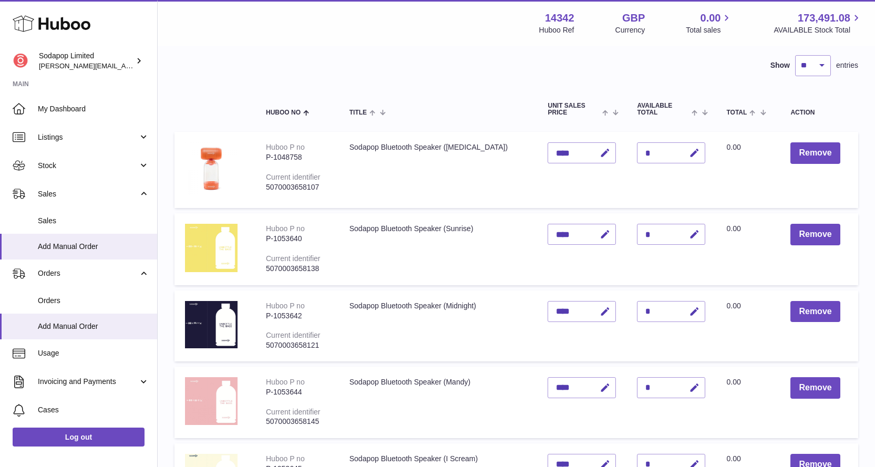
scroll to position [69, 0]
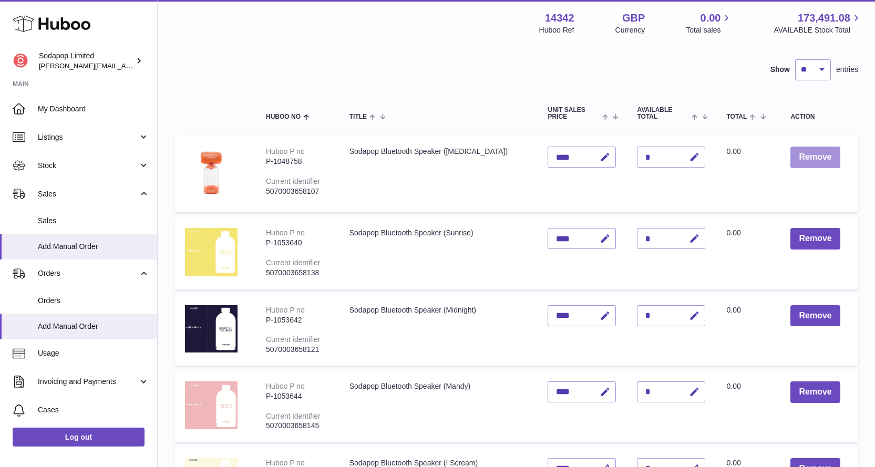
click at [803, 159] on button "Remove" at bounding box center [814, 158] width 49 height 22
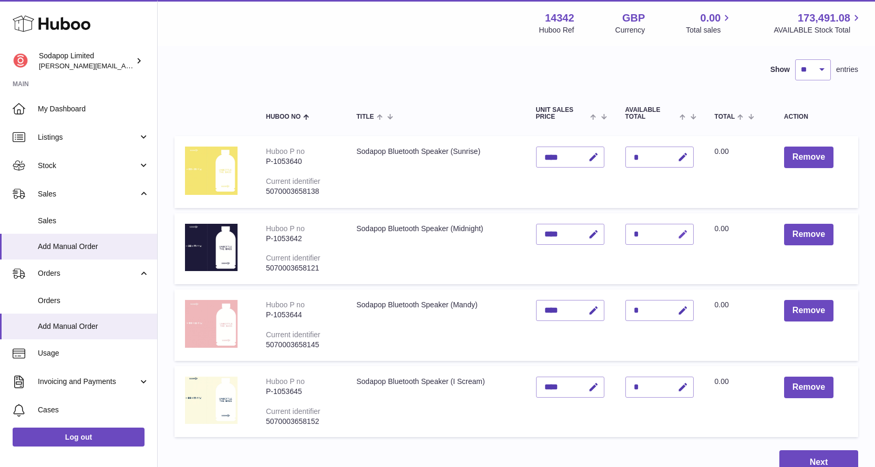
click at [682, 234] on icon "button" at bounding box center [682, 234] width 11 height 11
click at [660, 235] on icon "button" at bounding box center [661, 234] width 9 height 9
click at [654, 236] on div "*" at bounding box center [659, 234] width 68 height 21
click at [635, 234] on div "*" at bounding box center [659, 234] width 68 height 21
click at [681, 235] on icon "button" at bounding box center [682, 234] width 11 height 11
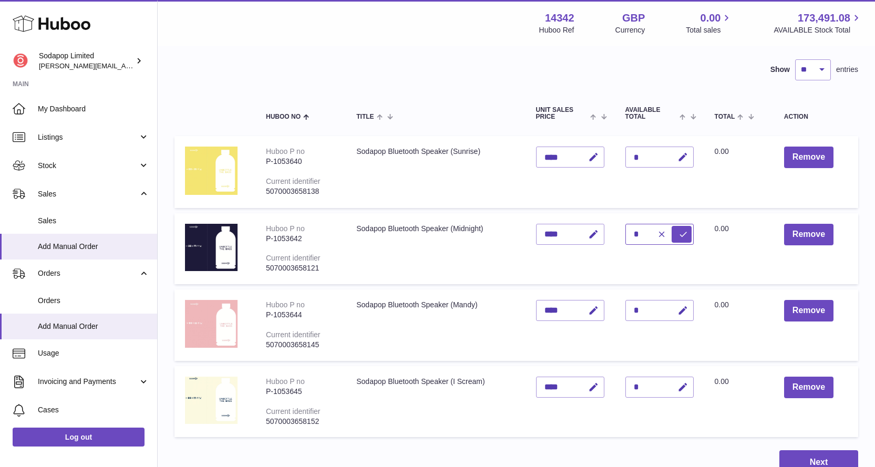
type input "*"
click at [739, 263] on td "Total 0.00" at bounding box center [738, 248] width 69 height 71
click at [684, 307] on icon "button" at bounding box center [682, 310] width 11 height 11
click at [663, 308] on icon "button" at bounding box center [661, 310] width 9 height 9
click at [658, 308] on div "*" at bounding box center [659, 310] width 68 height 21
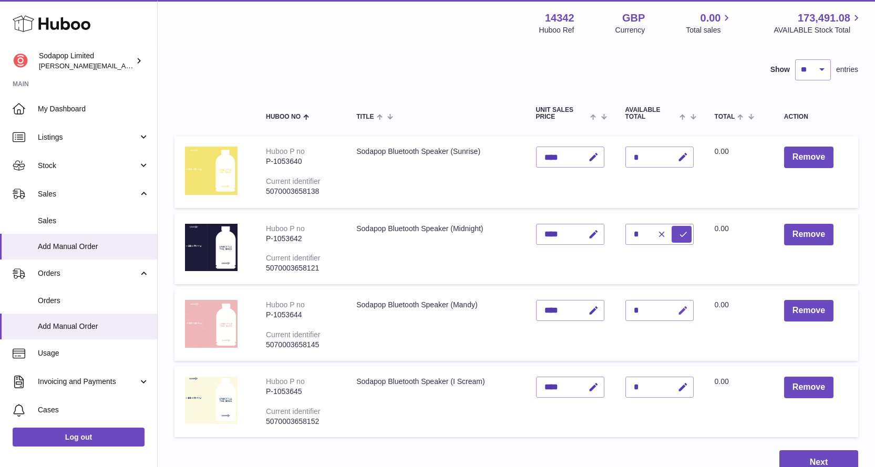
click at [677, 309] on icon "button" at bounding box center [682, 310] width 11 height 11
type input "*"
click at [728, 346] on td "Total 0.00" at bounding box center [738, 324] width 69 height 71
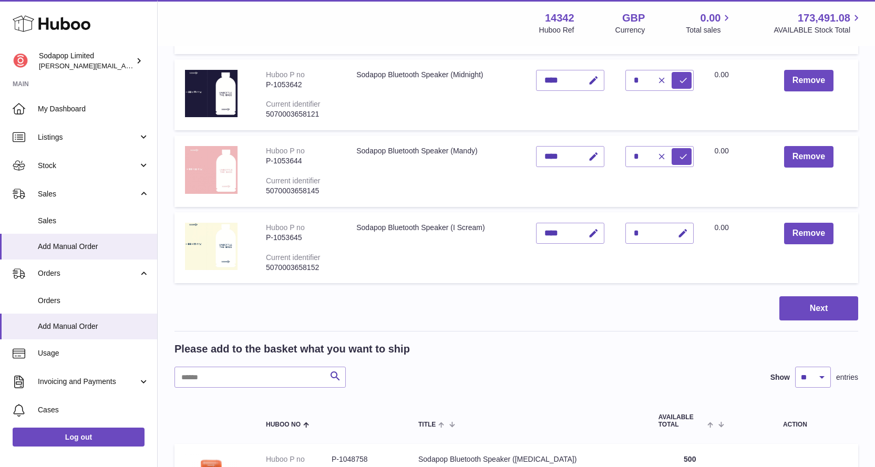
scroll to position [226, 0]
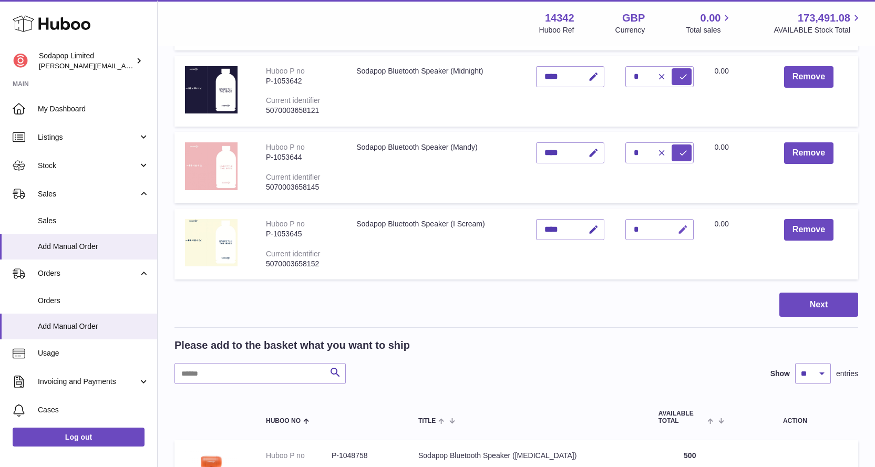
click at [682, 227] on icon "button" at bounding box center [682, 229] width 11 height 11
click at [661, 232] on icon "button" at bounding box center [661, 229] width 9 height 9
click at [652, 231] on div "*" at bounding box center [659, 229] width 68 height 21
click at [682, 231] on icon "button" at bounding box center [682, 229] width 11 height 11
type input "*"
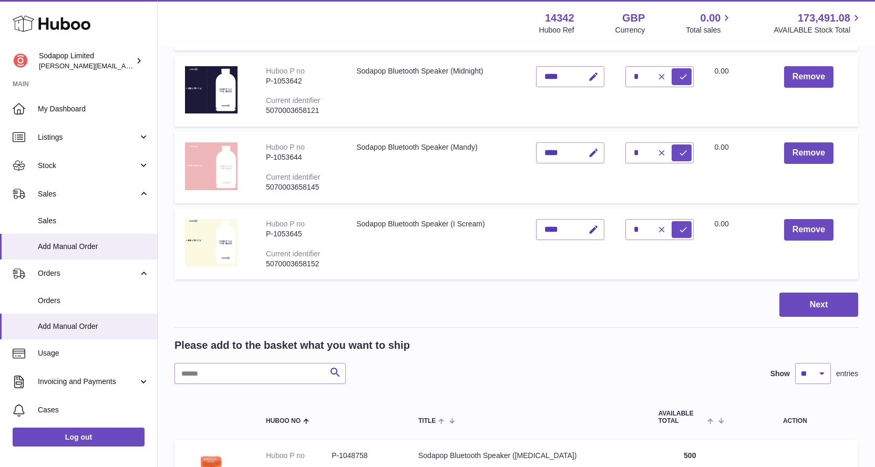
click at [657, 294] on div "Next" at bounding box center [515, 305] width 683 height 25
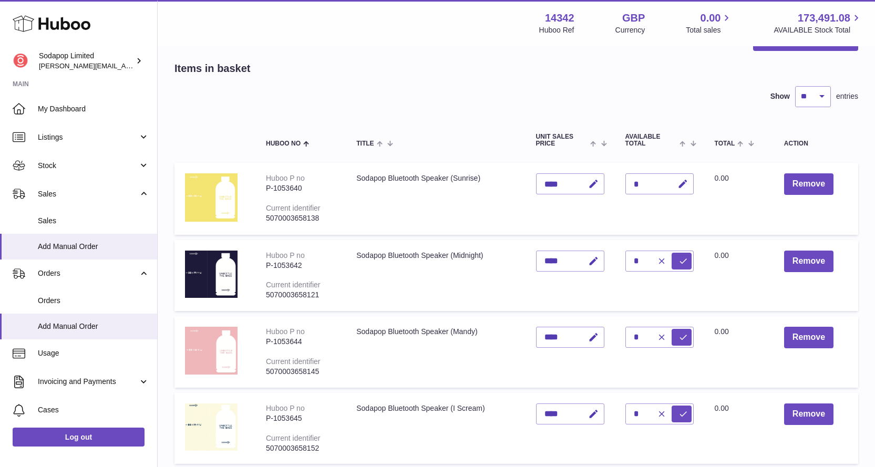
scroll to position [16, 0]
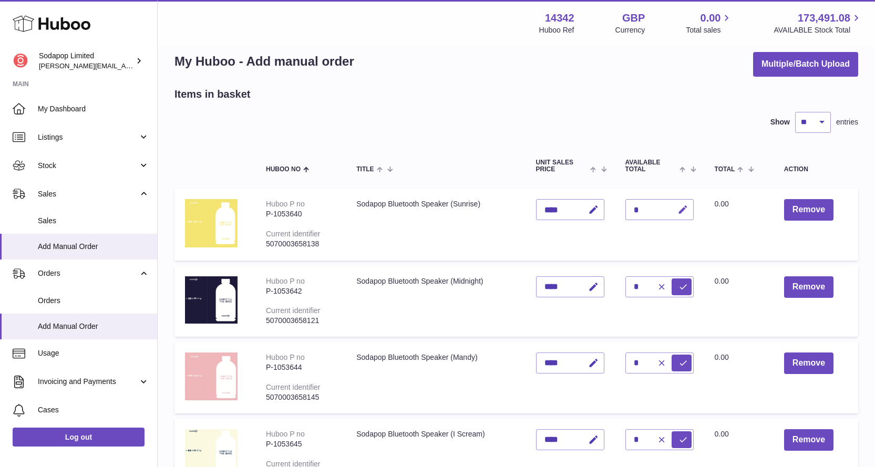
click at [684, 212] on icon "button" at bounding box center [682, 209] width 11 height 11
type input "*"
click at [750, 244] on td "Total 0.00" at bounding box center [738, 225] width 69 height 72
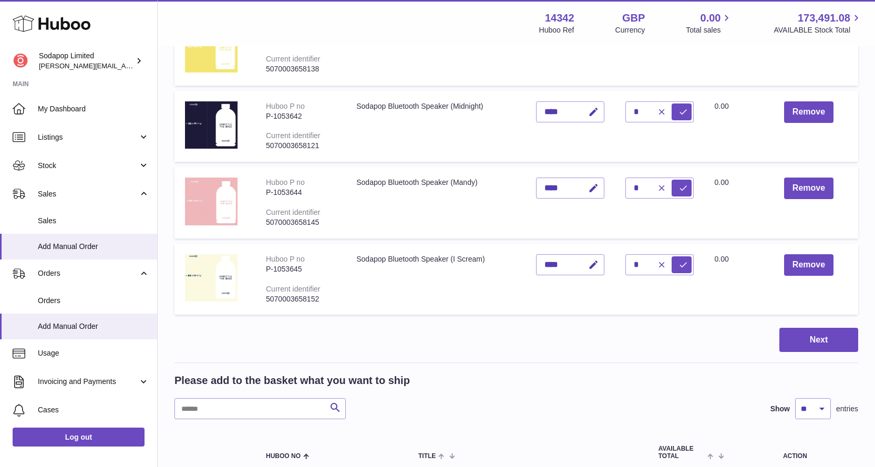
scroll to position [226, 0]
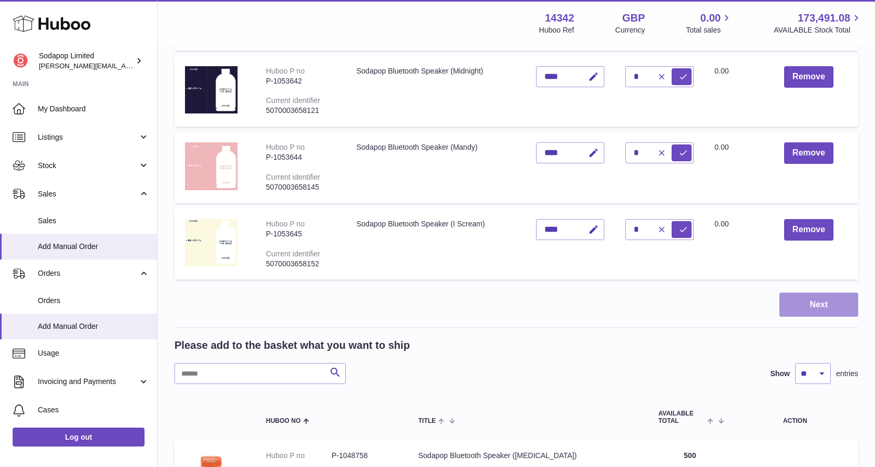
click at [803, 299] on button "Next" at bounding box center [818, 305] width 79 height 25
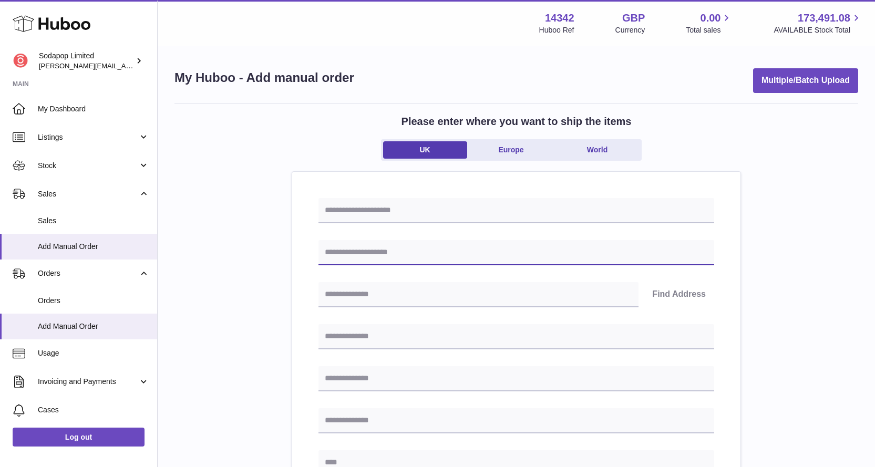
click at [424, 255] on input "text" at bounding box center [516, 252] width 396 height 25
type input "**********"
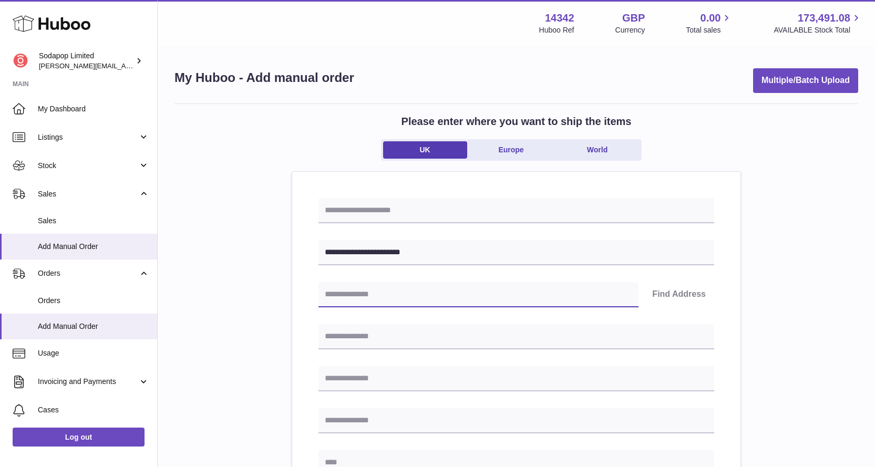
click at [396, 297] on input "text" at bounding box center [478, 294] width 320 height 25
click at [421, 291] on input "text" at bounding box center [478, 294] width 320 height 25
paste input "********"
type input "********"
click at [690, 294] on button "Find Address" at bounding box center [679, 294] width 70 height 25
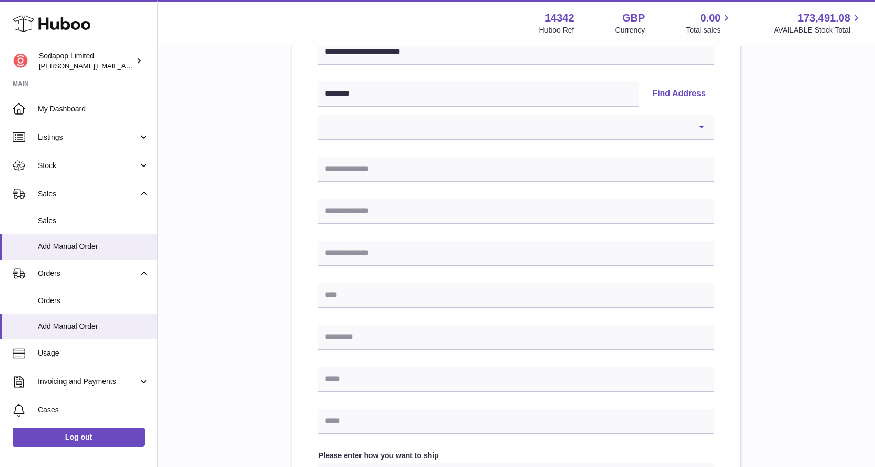
scroll to position [210, 0]
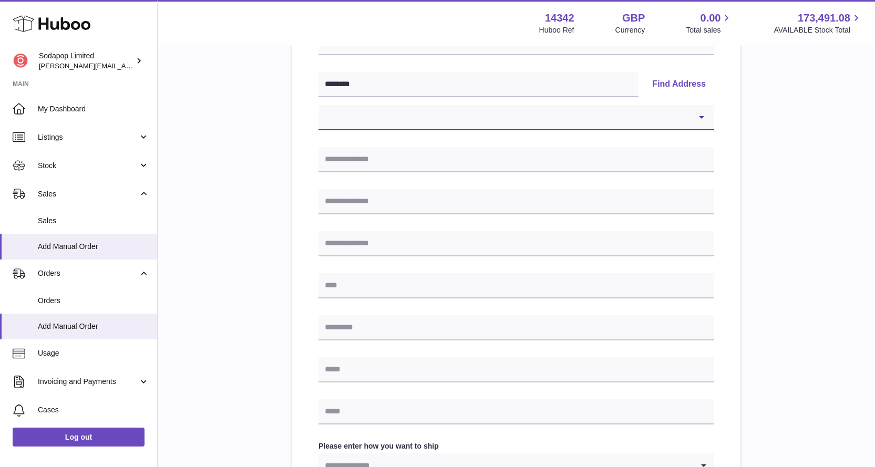
click at [660, 119] on select "**********" at bounding box center [516, 117] width 396 height 25
select select "**"
click at [318, 105] on select "**********" at bounding box center [516, 117] width 396 height 25
type input "**********"
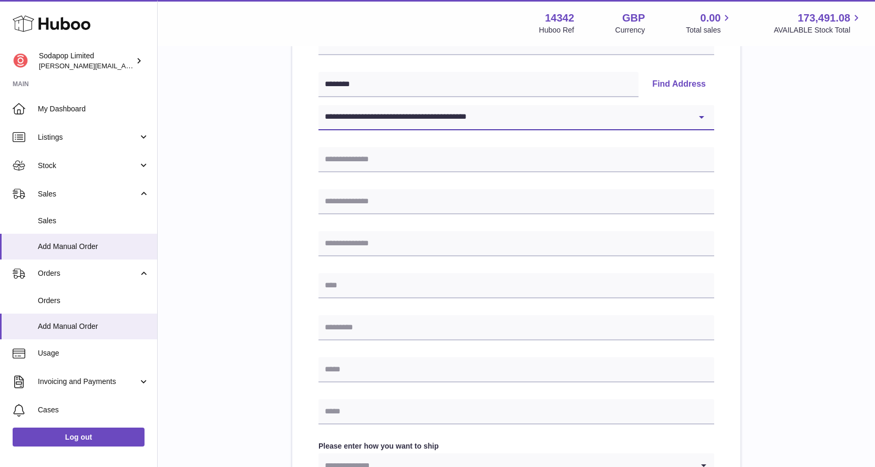
type input "*******"
type input "********"
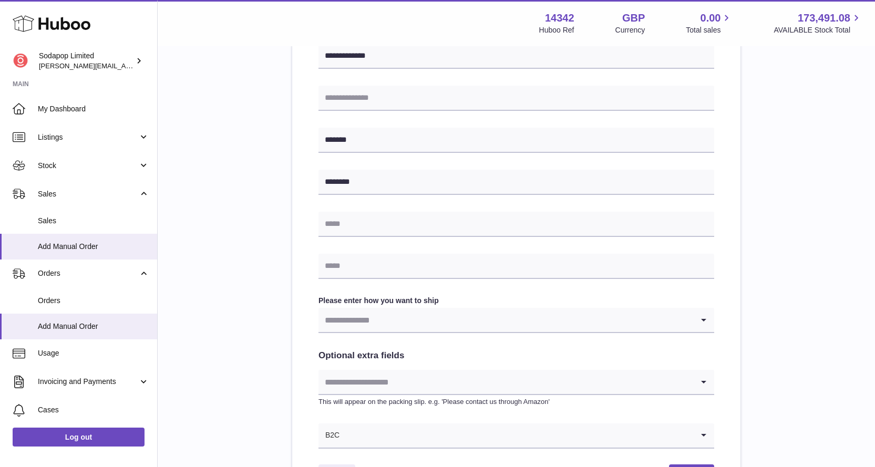
scroll to position [368, 0]
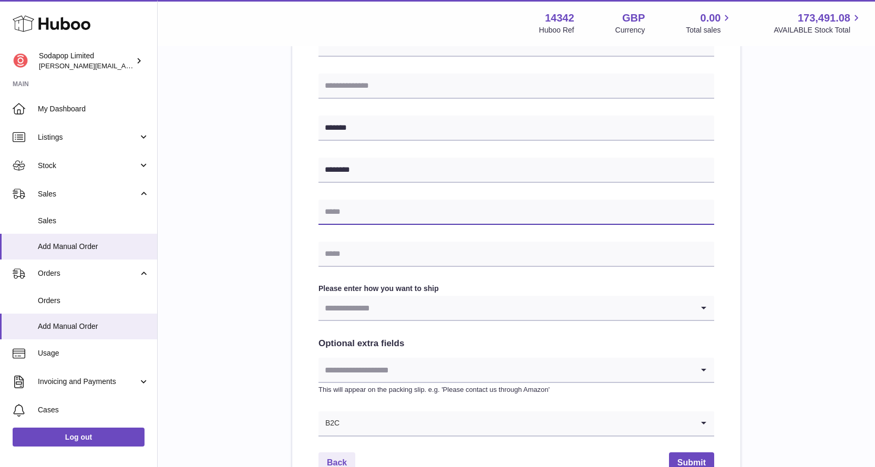
click at [428, 214] on input "text" at bounding box center [516, 212] width 396 height 25
click at [378, 211] on input "text" at bounding box center [516, 212] width 396 height 25
paste input "**********"
type input "**********"
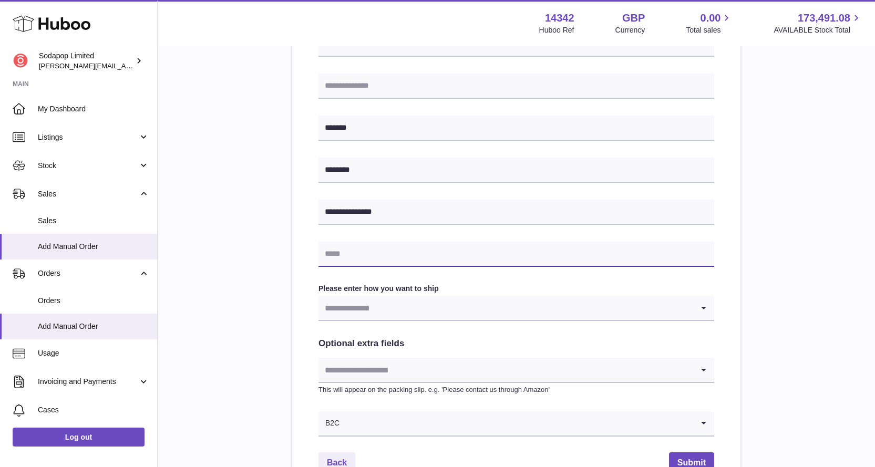
click at [383, 258] on input "text" at bounding box center [516, 254] width 396 height 25
paste input "**********"
type input "**********"
click at [406, 312] on input "Search for option" at bounding box center [505, 308] width 375 height 24
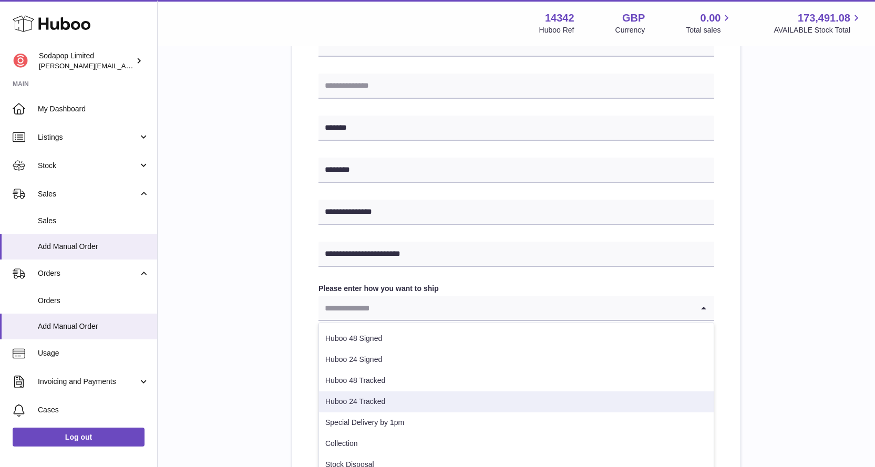
scroll to position [53, 0]
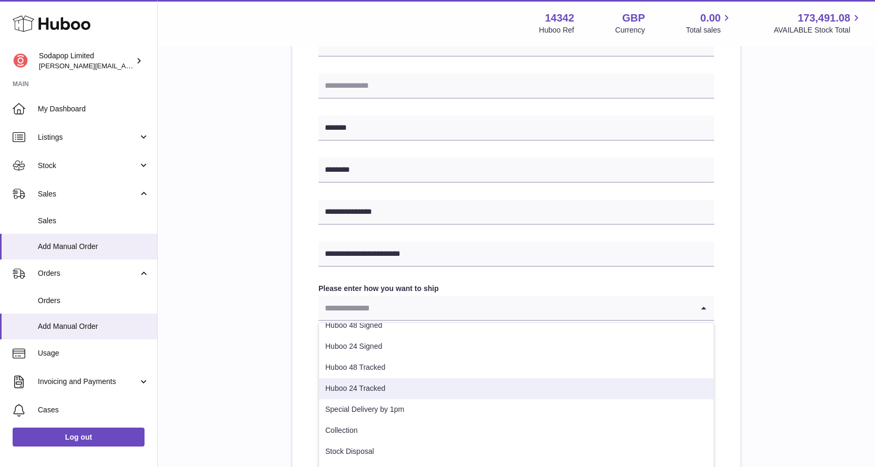
click at [391, 388] on li "Huboo 24 Tracked" at bounding box center [516, 388] width 395 height 21
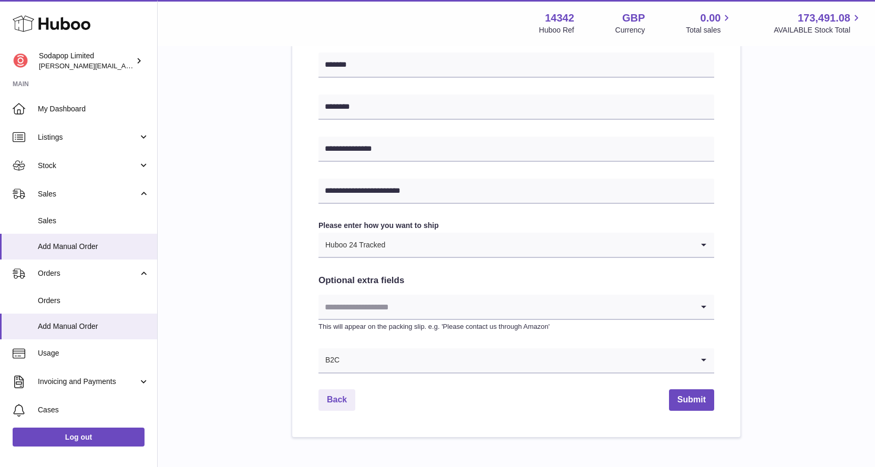
scroll to position [484, 0]
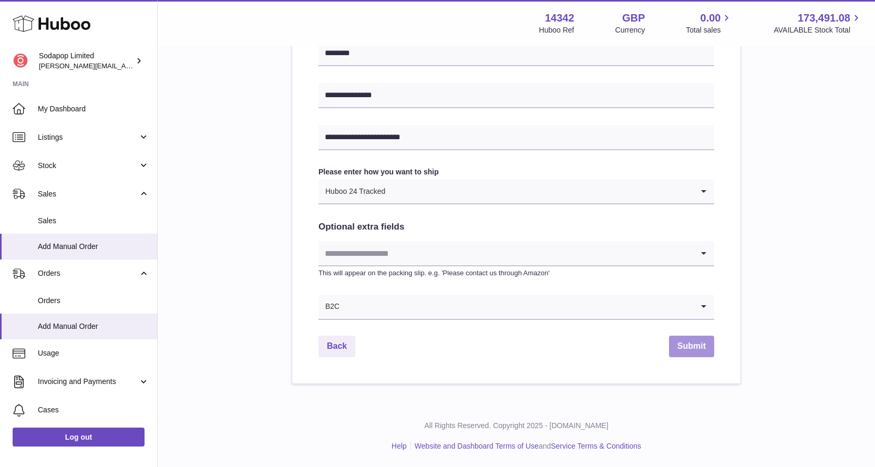
click at [692, 349] on button "Submit" at bounding box center [691, 347] width 45 height 22
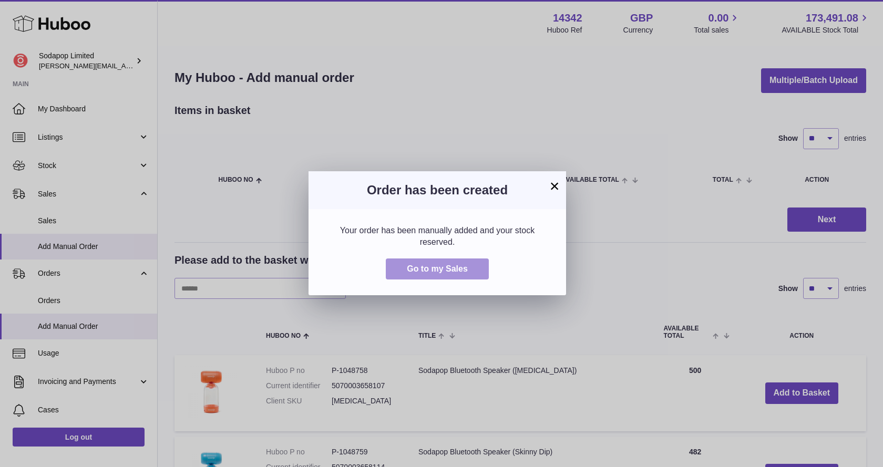
click at [446, 272] on span "Go to my Sales" at bounding box center [437, 268] width 61 height 9
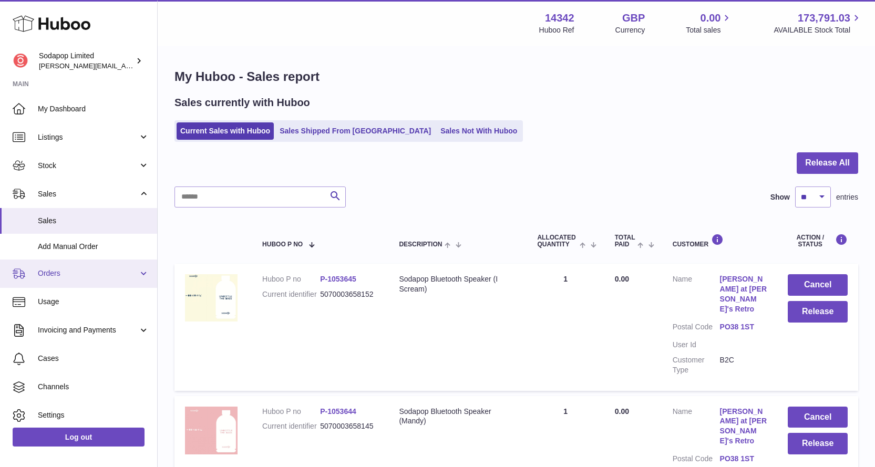
click at [57, 272] on span "Orders" at bounding box center [88, 273] width 100 height 10
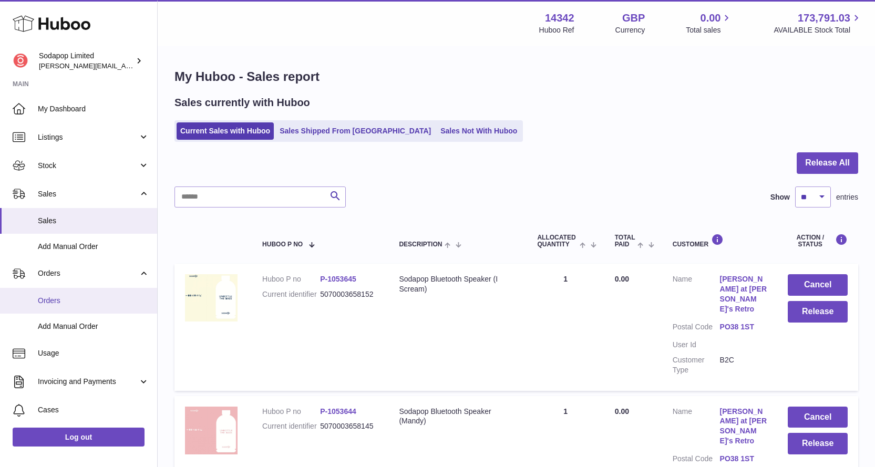
click at [60, 304] on span "Orders" at bounding box center [93, 301] width 111 height 10
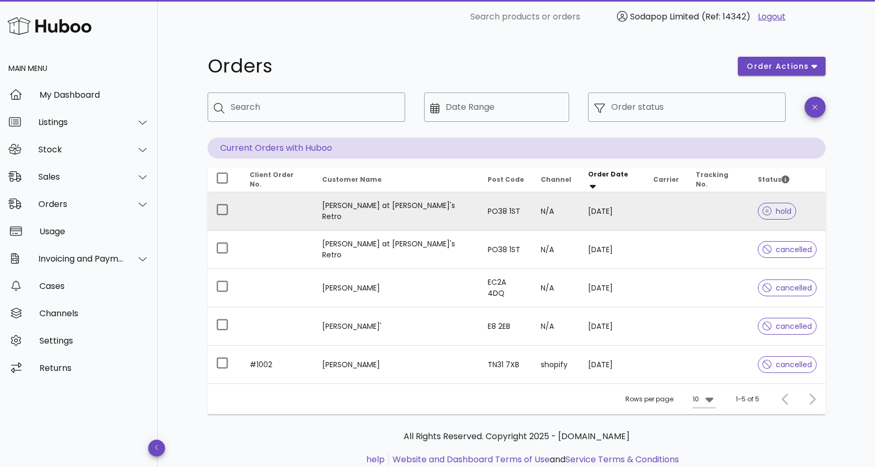
click at [389, 213] on td "Sharon at Reggie's Retro" at bounding box center [397, 211] width 166 height 38
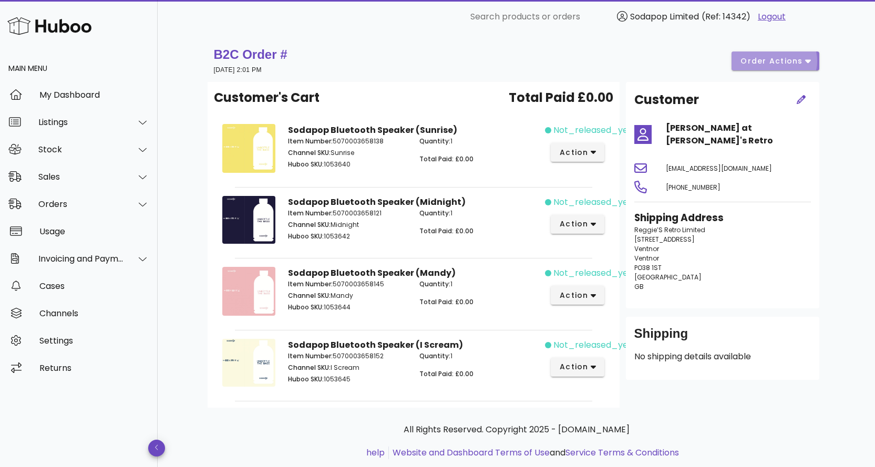
click at [811, 64] on button "order actions" at bounding box center [774, 60] width 87 height 19
click at [817, 248] on div "Customer Sharon at Reggie's Retro hello@reggiesretro.co.uk +44 76 6303 354 Ship…" at bounding box center [722, 195] width 193 height 226
click at [596, 151] on button "action" at bounding box center [578, 152] width 54 height 19
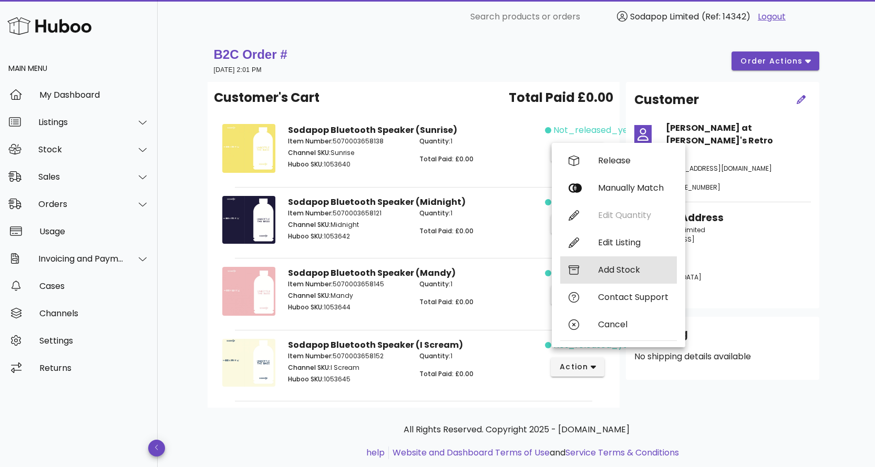
click at [621, 269] on div "Add Stock" at bounding box center [633, 270] width 70 height 10
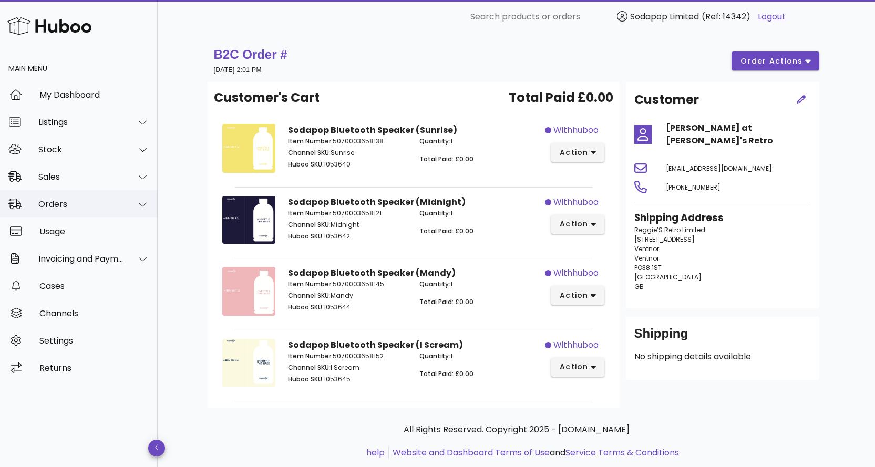
click at [100, 204] on div "Orders" at bounding box center [81, 204] width 86 height 10
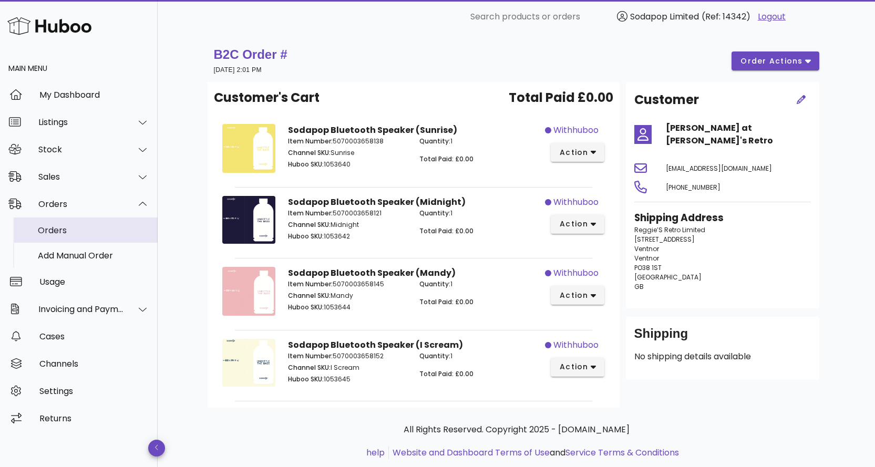
click at [63, 233] on div "Orders" at bounding box center [93, 230] width 111 height 10
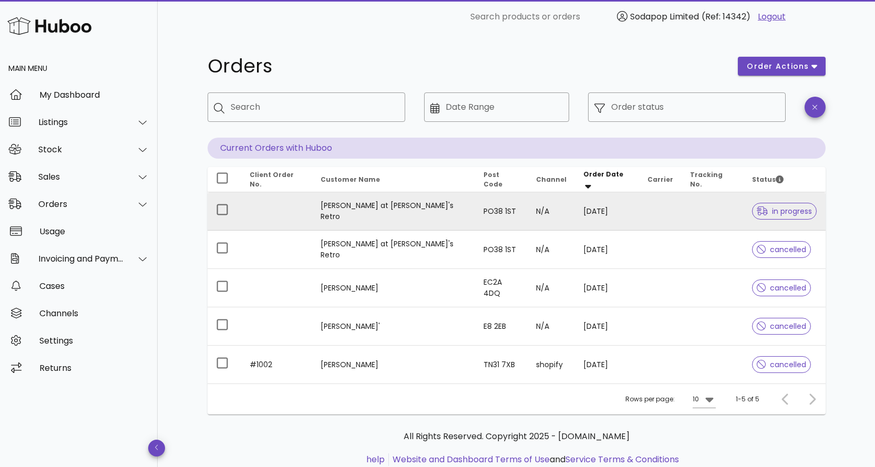
click at [398, 212] on td "[PERSON_NAME] at [PERSON_NAME]'s Retro" at bounding box center [393, 211] width 163 height 38
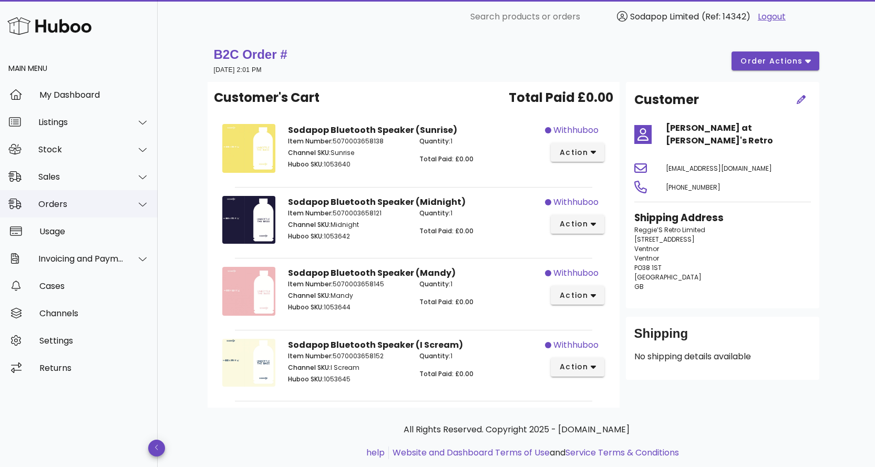
click at [108, 199] on div "Orders" at bounding box center [81, 204] width 86 height 10
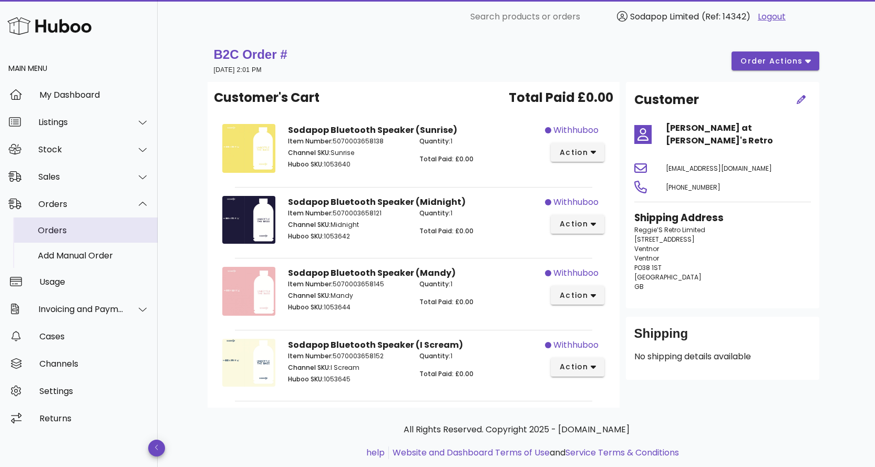
click at [68, 231] on div "Orders" at bounding box center [93, 230] width 111 height 10
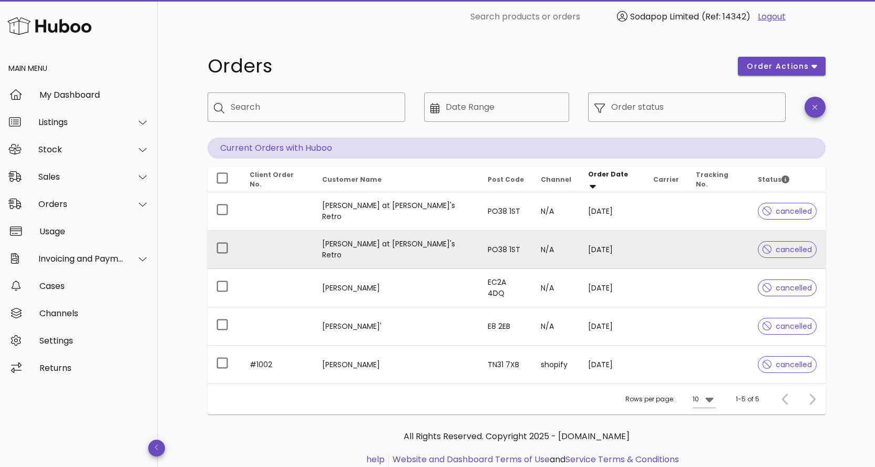
click at [416, 253] on td "[PERSON_NAME] at [PERSON_NAME]'s Retro" at bounding box center [397, 250] width 166 height 38
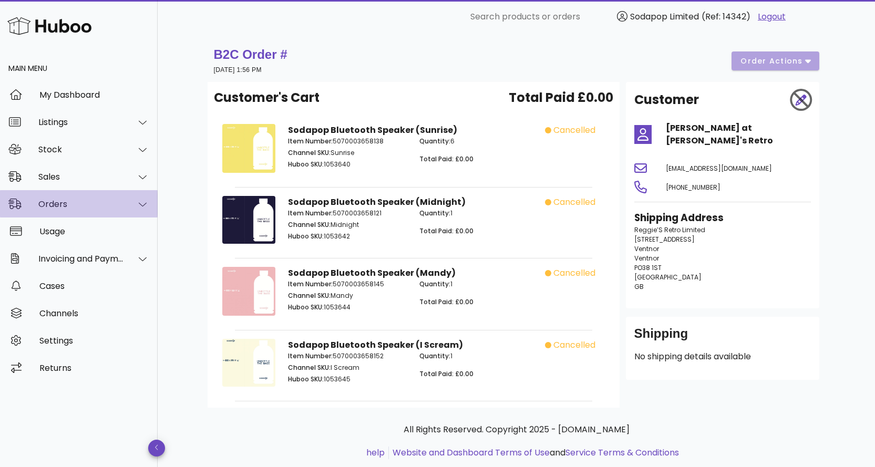
click at [59, 200] on div "Orders" at bounding box center [81, 204] width 86 height 10
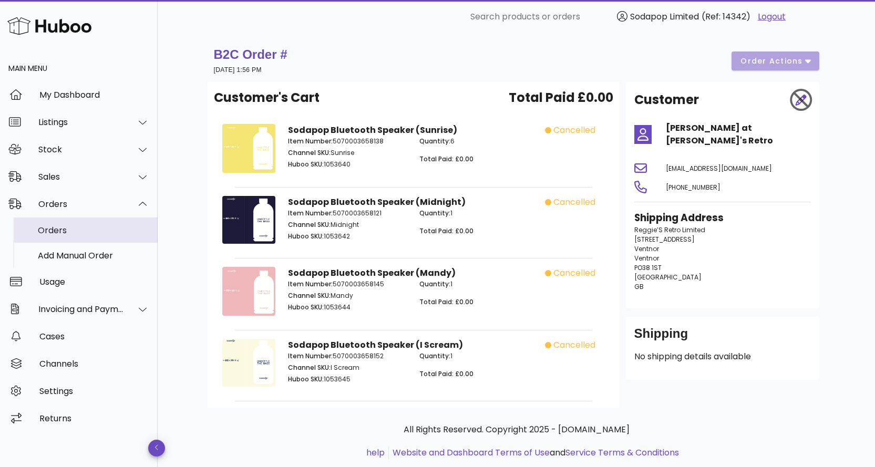
click at [60, 230] on div "Orders" at bounding box center [93, 230] width 111 height 10
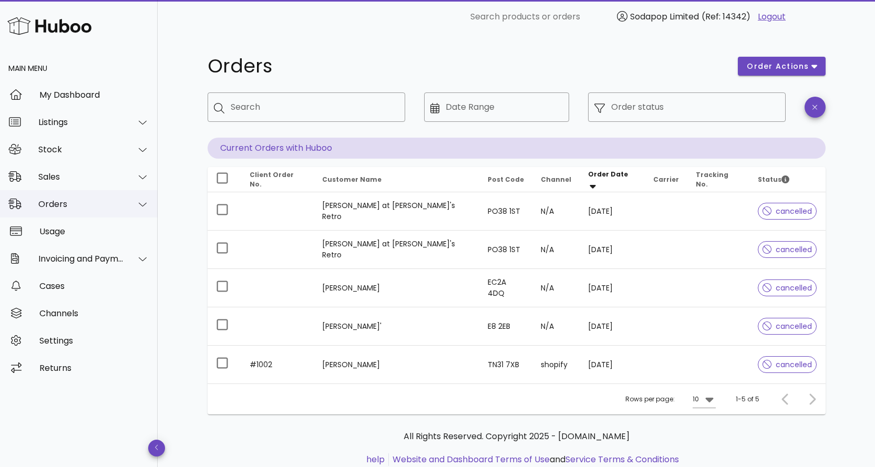
click at [80, 208] on div "Orders" at bounding box center [81, 204] width 86 height 10
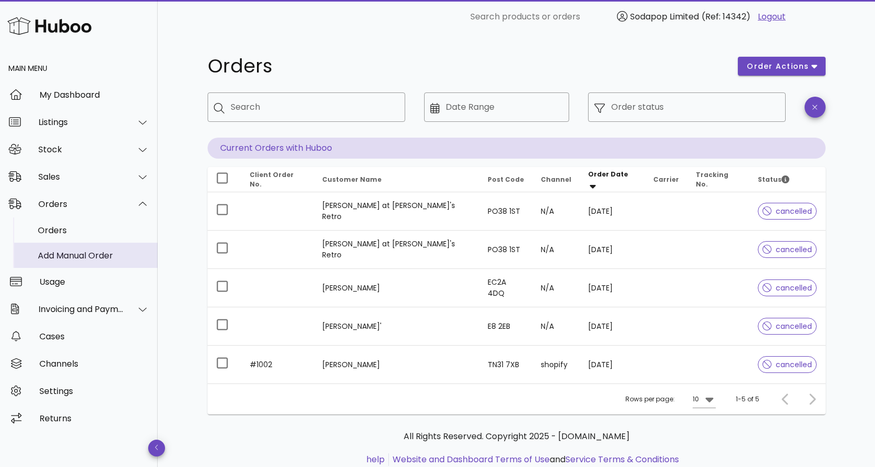
click at [72, 253] on div "Add Manual Order" at bounding box center [93, 256] width 111 height 10
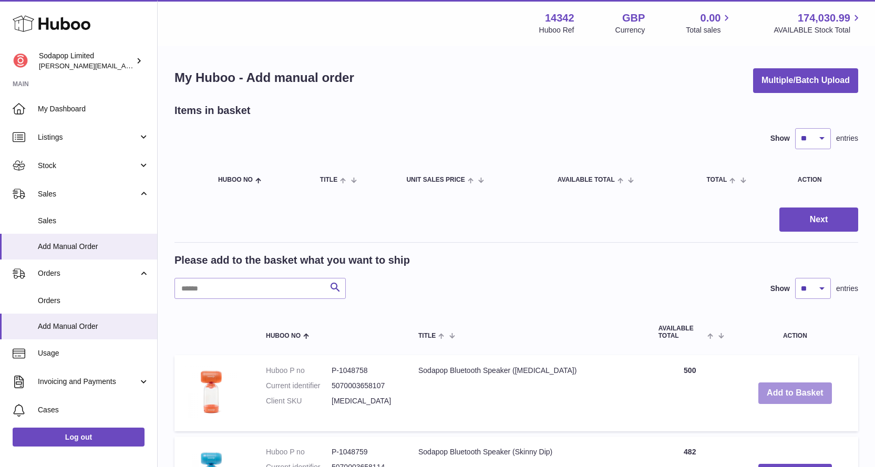
click at [801, 399] on button "Add to Basket" at bounding box center [795, 393] width 74 height 22
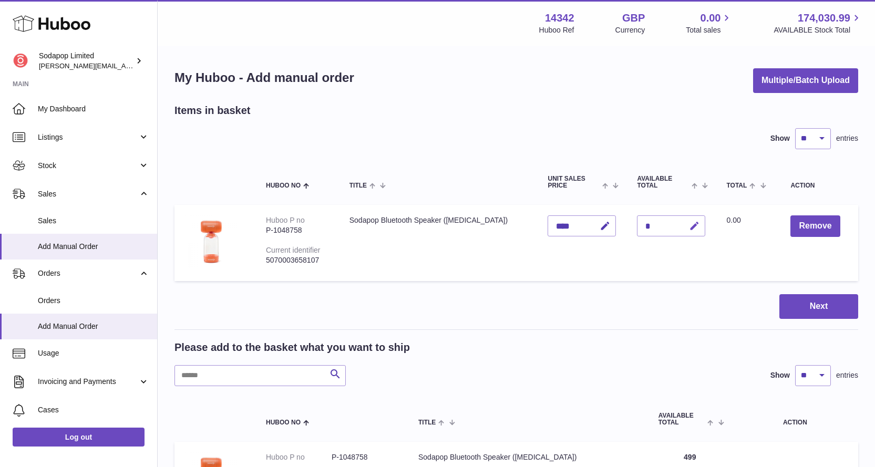
click at [680, 226] on button "button" at bounding box center [692, 226] width 25 height 22
type input "*"
click at [693, 257] on td "Quantity *" at bounding box center [670, 243] width 89 height 76
click at [690, 227] on icon "submit" at bounding box center [694, 225] width 9 height 9
click at [689, 226] on icon "button" at bounding box center [694, 226] width 11 height 11
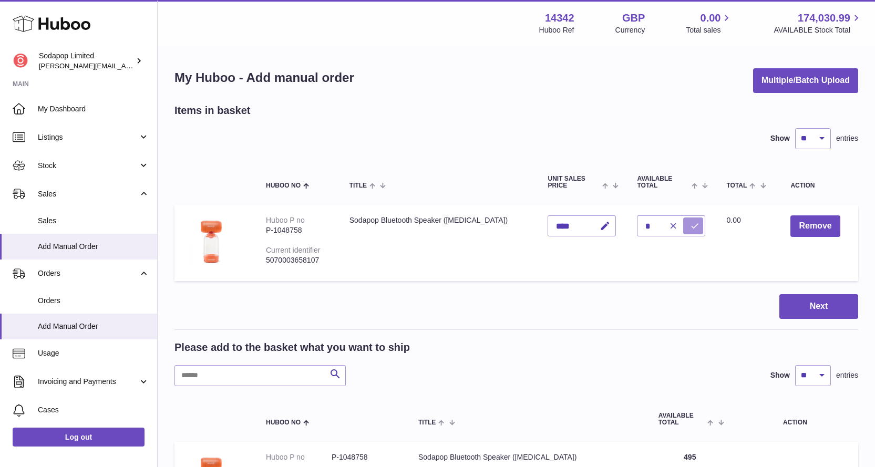
click at [690, 226] on icon "submit" at bounding box center [694, 225] width 9 height 9
click at [689, 226] on icon "button" at bounding box center [694, 226] width 11 height 11
click at [668, 224] on icon "button" at bounding box center [672, 225] width 9 height 9
click at [63, 302] on span "Orders" at bounding box center [93, 301] width 111 height 10
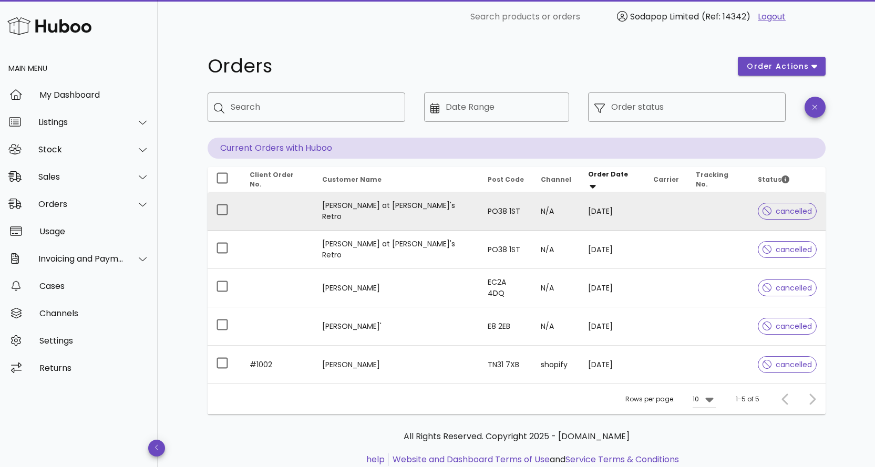
click at [407, 210] on td "[PERSON_NAME] at [PERSON_NAME]'s Retro" at bounding box center [397, 211] width 166 height 38
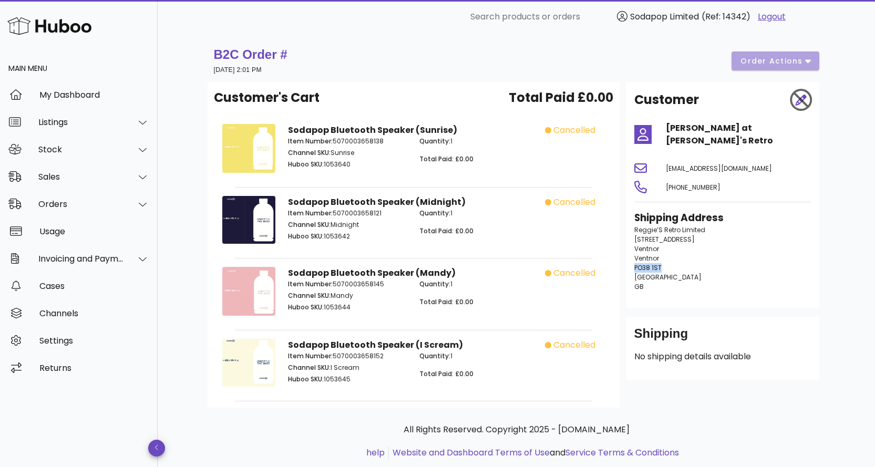
drag, startPoint x: 662, startPoint y: 256, endPoint x: 635, endPoint y: 258, distance: 27.9
click at [635, 258] on p "Reggie’S Retro Limited [STREET_ADDRESS]" at bounding box center [722, 258] width 177 height 66
click at [78, 210] on div "Orders" at bounding box center [79, 203] width 158 height 27
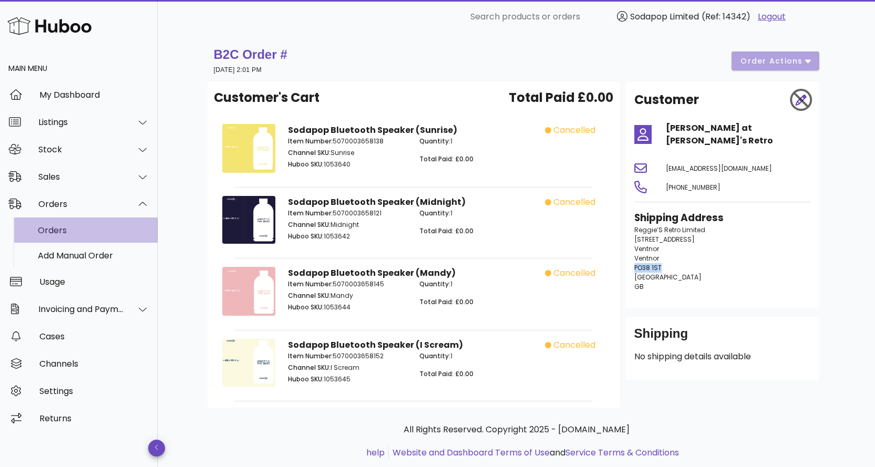
click at [72, 234] on div "Orders" at bounding box center [93, 230] width 111 height 10
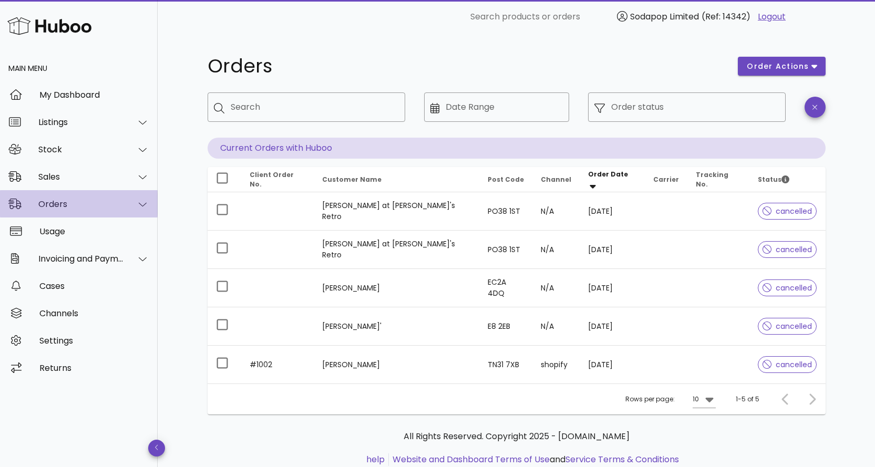
click at [31, 204] on div "Orders" at bounding box center [79, 203] width 158 height 27
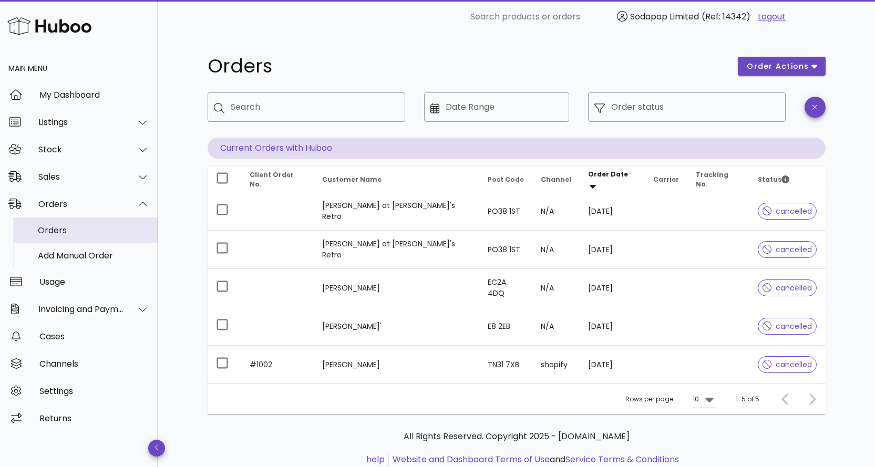
click at [52, 231] on div "Orders" at bounding box center [93, 230] width 111 height 10
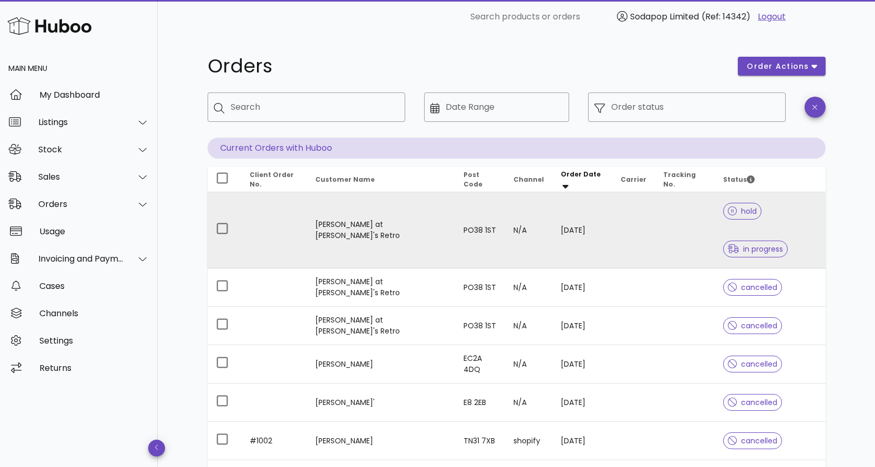
click at [384, 213] on td "[PERSON_NAME] at [PERSON_NAME]'s Retro" at bounding box center [381, 230] width 149 height 76
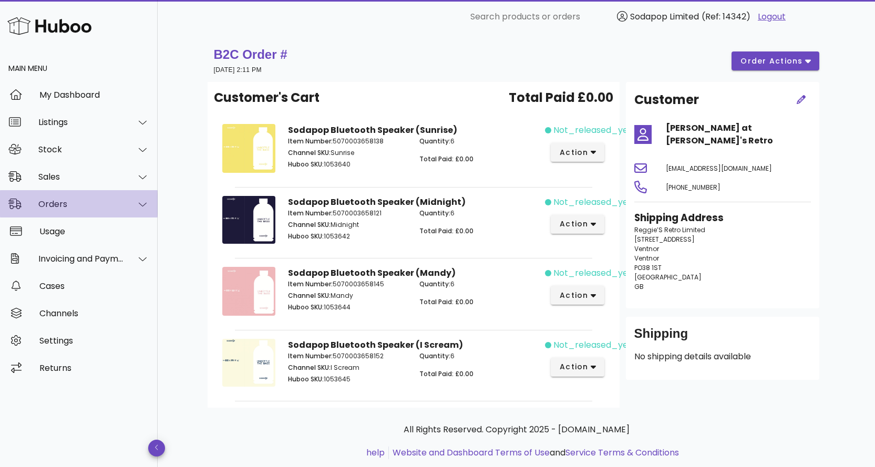
click at [71, 208] on div "Orders" at bounding box center [81, 204] width 86 height 10
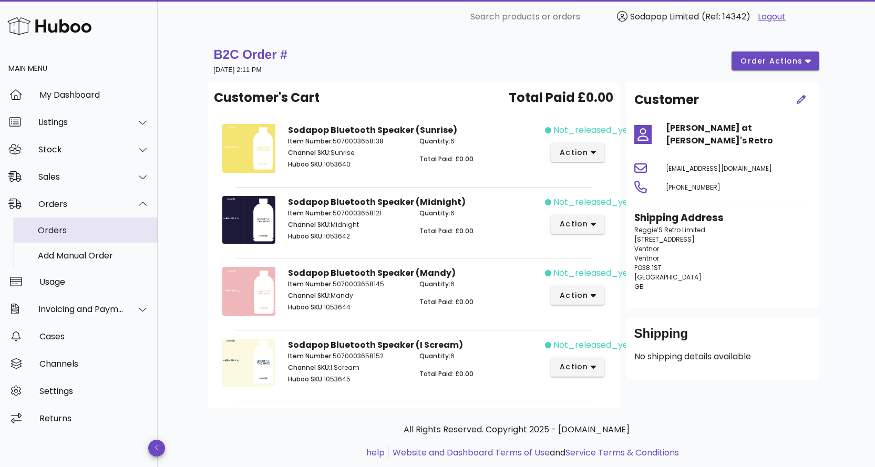
click at [60, 232] on div "Orders" at bounding box center [93, 230] width 111 height 10
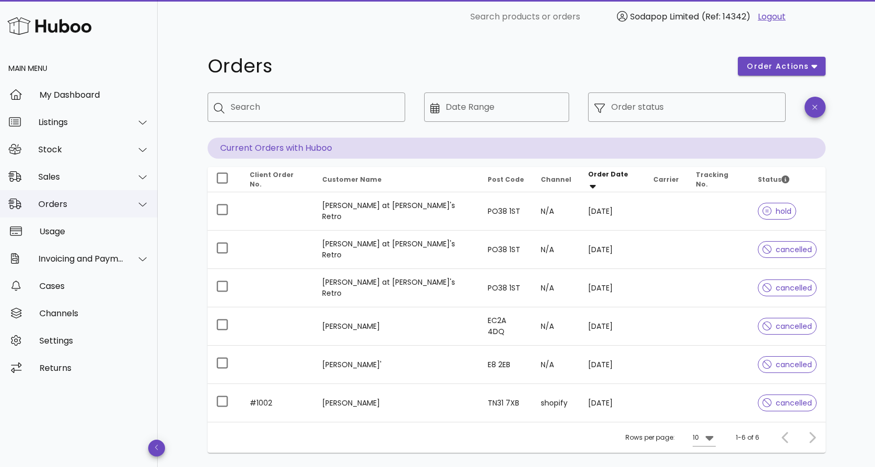
click at [53, 204] on div "Orders" at bounding box center [81, 204] width 86 height 10
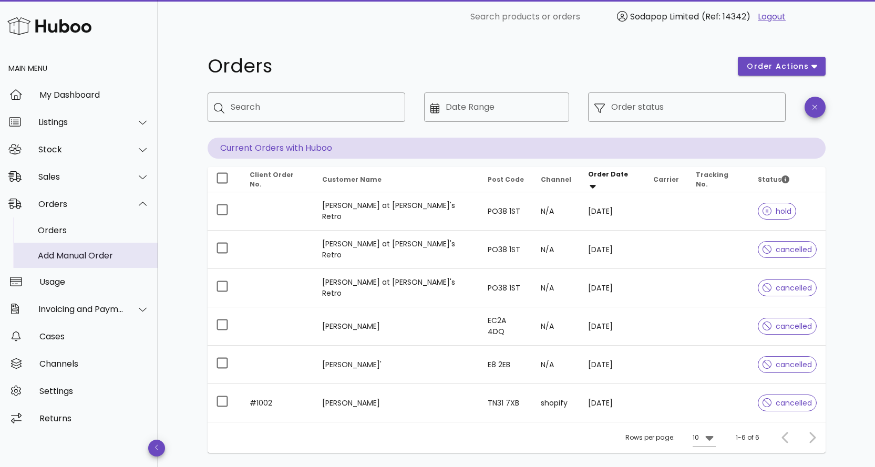
click at [61, 252] on div "Add Manual Order" at bounding box center [93, 256] width 111 height 10
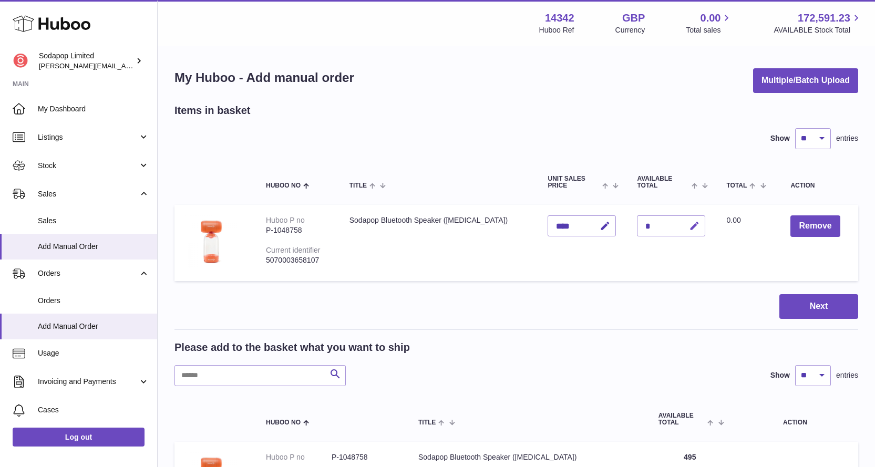
click at [689, 227] on icon "button" at bounding box center [694, 226] width 11 height 11
click at [668, 226] on icon "button" at bounding box center [672, 225] width 9 height 9
drag, startPoint x: 652, startPoint y: 225, endPoint x: 602, endPoint y: 225, distance: 50.4
click at [602, 225] on tr "Huboo P no P-1048758 Current identifier 5070003658107 Sodapop Bluetooth Speaker…" at bounding box center [515, 243] width 683 height 76
click at [649, 223] on div "*" at bounding box center [671, 225] width 68 height 21
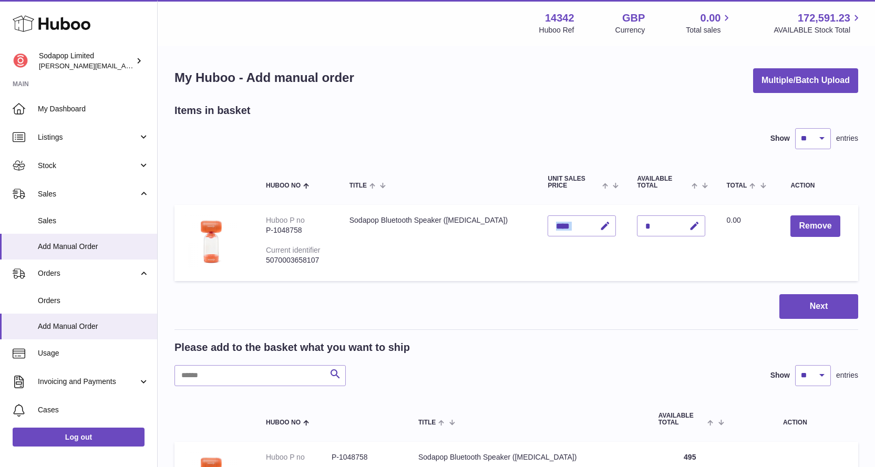
click at [647, 225] on div "*" at bounding box center [671, 225] width 68 height 21
click at [648, 229] on div "*" at bounding box center [671, 225] width 68 height 21
click at [658, 242] on td "Quantity *" at bounding box center [670, 243] width 89 height 76
click at [664, 230] on div "*" at bounding box center [671, 225] width 68 height 21
click at [689, 226] on icon "button" at bounding box center [694, 226] width 11 height 11
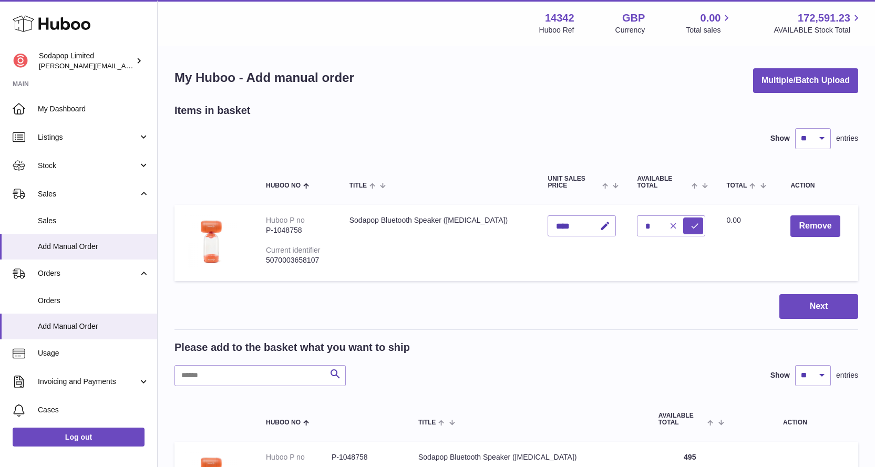
click at [668, 226] on icon "button" at bounding box center [672, 225] width 9 height 9
click at [651, 226] on div "*" at bounding box center [671, 225] width 68 height 21
click at [689, 226] on icon "button" at bounding box center [694, 226] width 11 height 11
click at [71, 297] on span "Orders" at bounding box center [93, 301] width 111 height 10
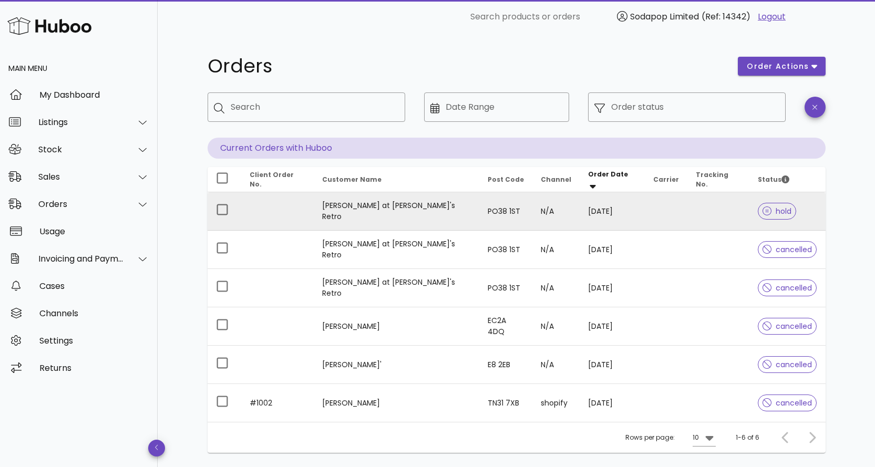
click at [375, 213] on td "[PERSON_NAME] at [PERSON_NAME]'s Retro" at bounding box center [397, 211] width 166 height 38
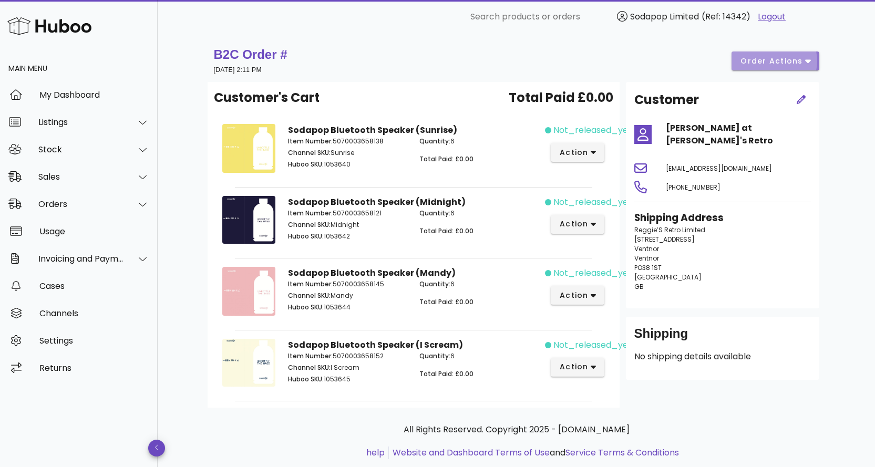
click at [806, 61] on icon "button" at bounding box center [808, 62] width 6 height 4
click at [786, 71] on div "Release" at bounding box center [797, 69] width 33 height 10
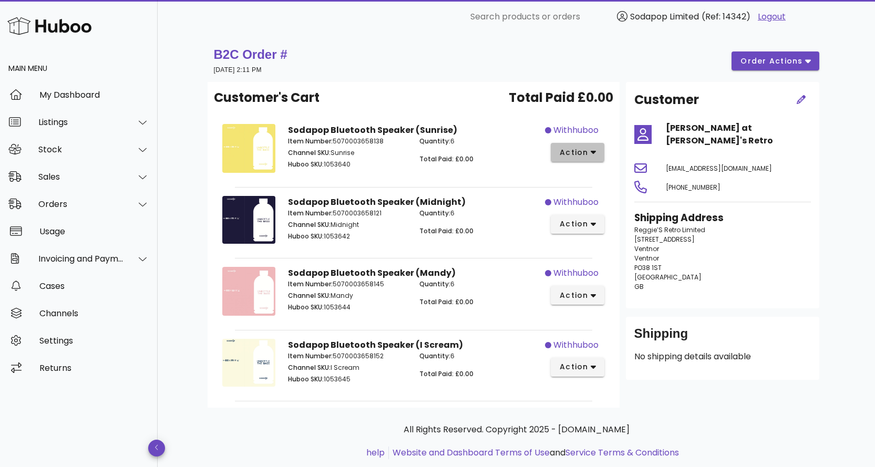
click at [595, 152] on icon "button" at bounding box center [594, 153] width 6 height 4
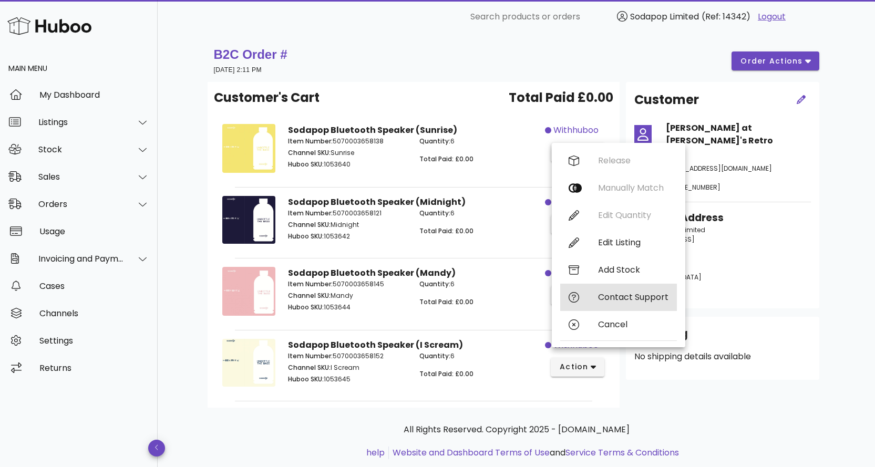
click at [642, 295] on div "Contact Support" at bounding box center [633, 297] width 70 height 10
